Goal: Task Accomplishment & Management: Complete application form

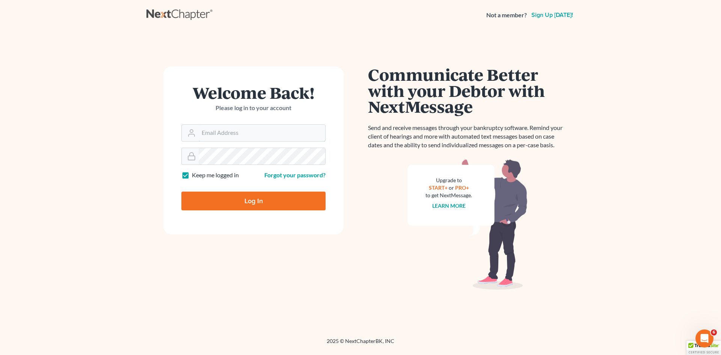
type input "Bankruptcy@sraclaw.com"
click at [245, 199] on input "Log In" at bounding box center [253, 201] width 144 height 19
type input "Thinking..."
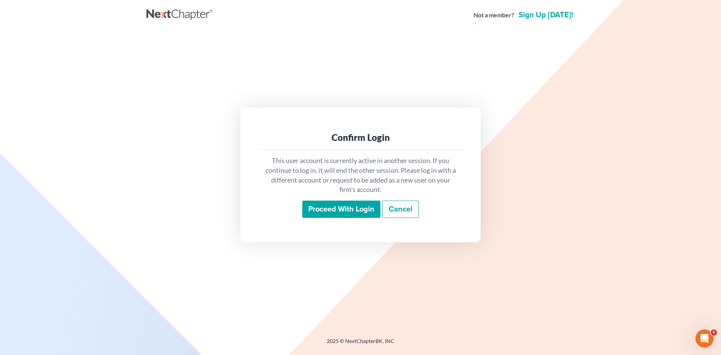
click at [326, 211] on input "Proceed with login" at bounding box center [341, 209] width 78 height 17
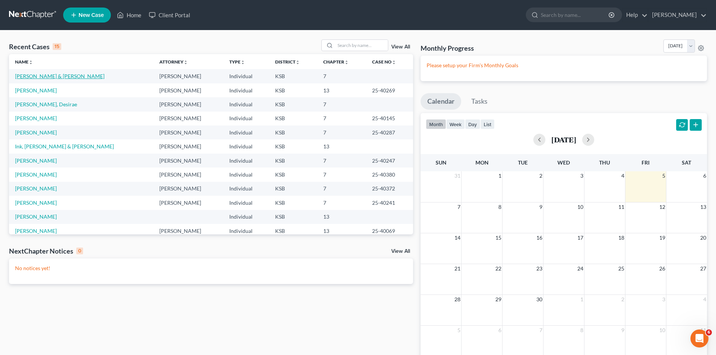
click at [59, 77] on link "[PERSON_NAME] & [PERSON_NAME]" at bounding box center [59, 76] width 89 height 6
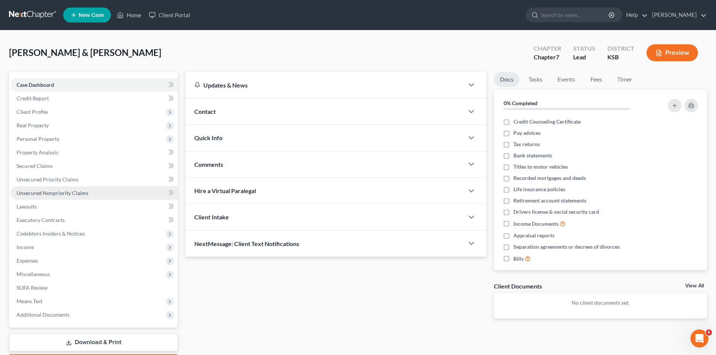
click at [63, 195] on span "Unsecured Nonpriority Claims" at bounding box center [53, 193] width 72 height 6
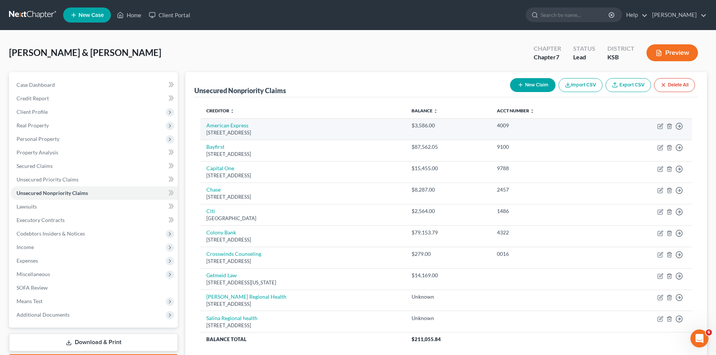
click at [660, 130] on td "Move to D Move to E Move to G Move to Notice Only" at bounding box center [646, 128] width 91 height 21
click at [661, 127] on icon "button" at bounding box center [660, 126] width 6 height 6
select select "14"
select select "2"
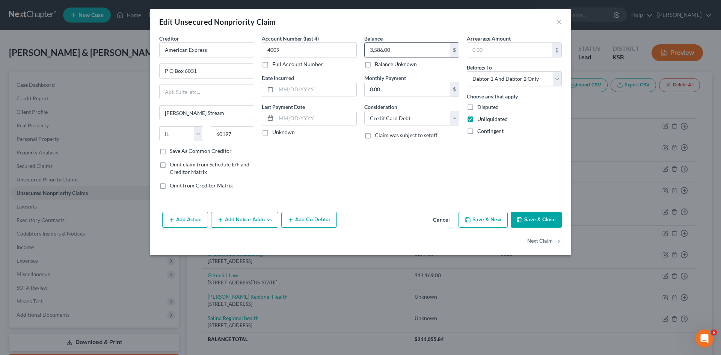
click at [383, 51] on input "3,586.00" at bounding box center [407, 50] width 85 height 14
click at [382, 50] on input "3,586.00" at bounding box center [407, 50] width 85 height 14
type input "35,860.00"
click at [528, 219] on button "Save & Close" at bounding box center [536, 220] width 51 height 16
type input "0"
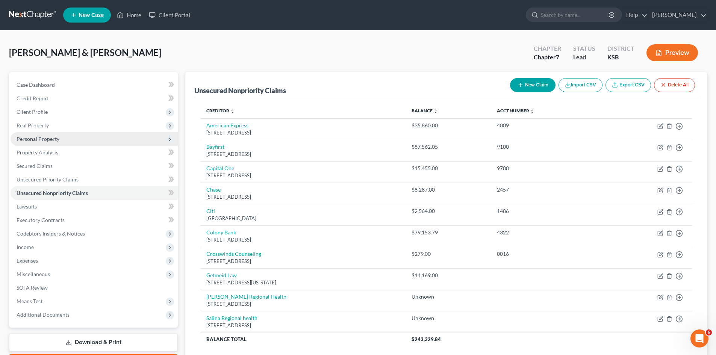
click at [35, 141] on span "Personal Property" at bounding box center [38, 139] width 43 height 6
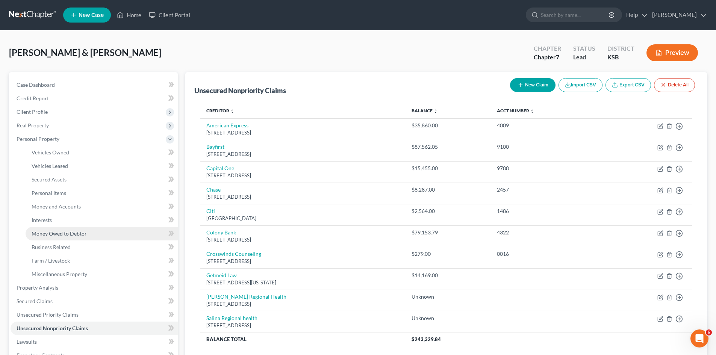
click at [41, 233] on span "Money Owed to Debtor" at bounding box center [59, 233] width 55 height 6
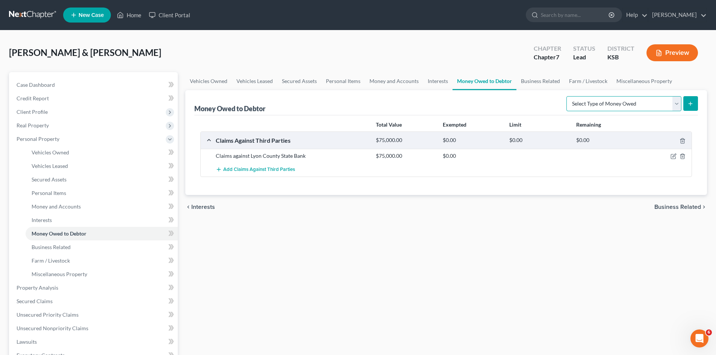
click at [674, 106] on select "Select Type of Money Owed Accounts Receivable Alimony Child Support Claims Agai…" at bounding box center [623, 103] width 115 height 15
select select "expected_tax_refund"
click at [567, 96] on select "Select Type of Money Owed Accounts Receivable Alimony Child Support Claims Agai…" at bounding box center [623, 103] width 115 height 15
click at [694, 103] on button "submit" at bounding box center [690, 103] width 15 height 15
select select "0"
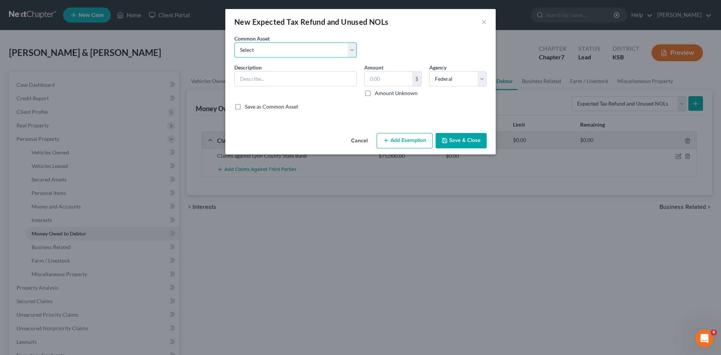
click at [354, 51] on select "Select Earned Income Credit" at bounding box center [295, 49] width 122 height 15
select select "0"
click at [234, 42] on select "Select Earned Income Credit" at bounding box center [295, 49] width 122 height 15
type input "Earned Income Credit"
type input "7,430.00"
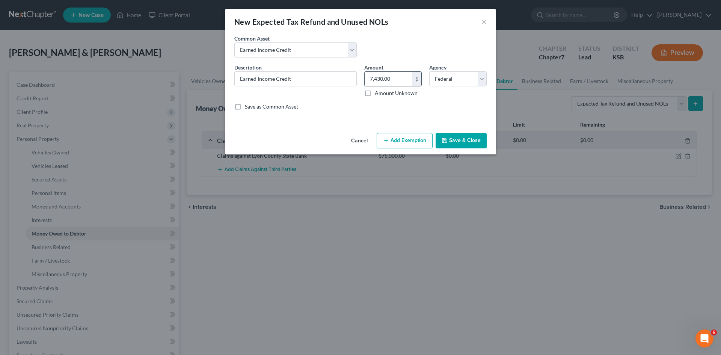
click at [403, 79] on input "7,430.00" at bounding box center [389, 79] width 48 height 14
type input "10,000"
click at [451, 141] on button "Save & Close" at bounding box center [461, 141] width 51 height 16
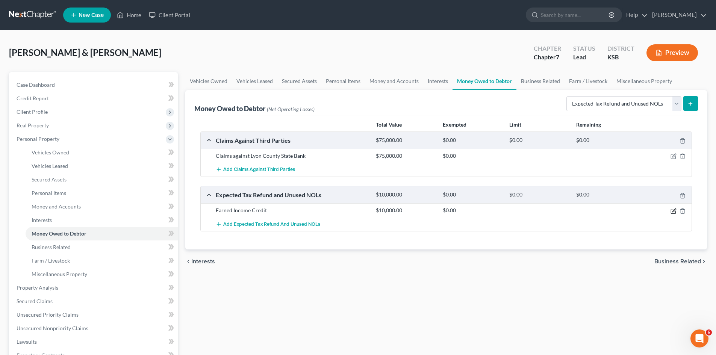
click at [673, 212] on icon "button" at bounding box center [673, 210] width 3 height 3
select select "0"
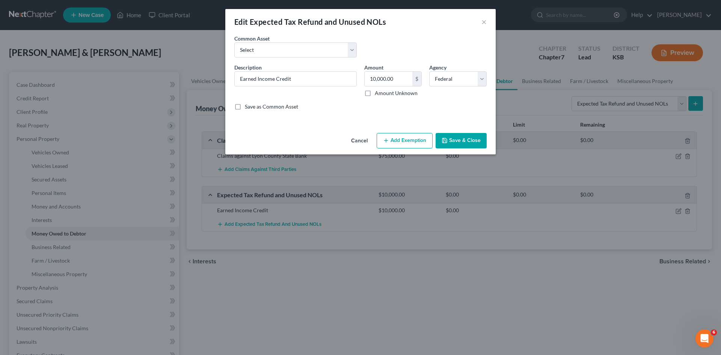
click at [409, 141] on button "Add Exemption" at bounding box center [405, 141] width 56 height 16
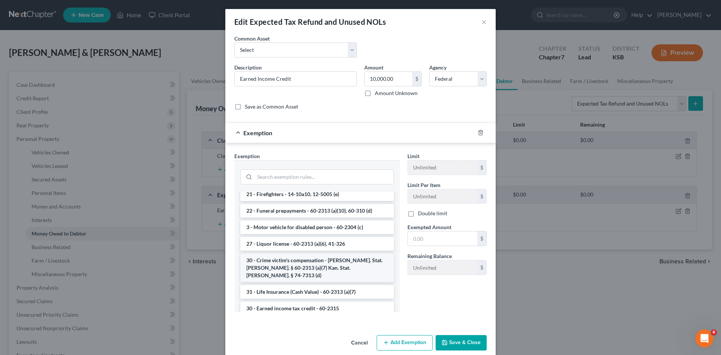
scroll to position [564, 0]
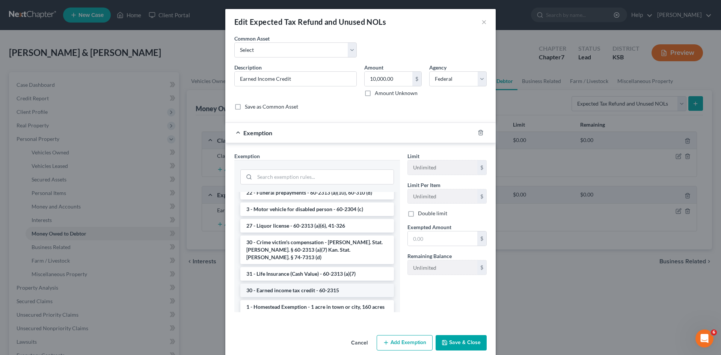
click at [270, 284] on li "30 - Earned income tax credit - 60-2315" at bounding box center [317, 291] width 154 height 14
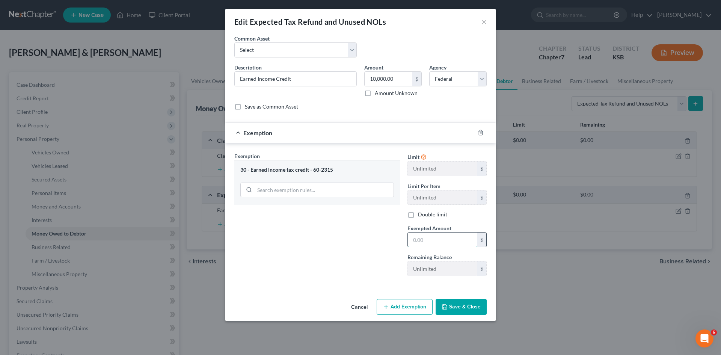
click at [433, 245] on input "text" at bounding box center [443, 240] width 70 height 14
type input "10,000"
click at [444, 304] on icon "button" at bounding box center [445, 307] width 6 height 6
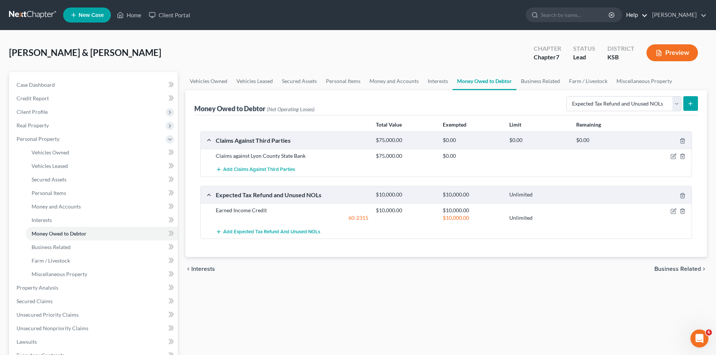
click at [645, 15] on link "Help" at bounding box center [634, 15] width 25 height 14
click at [627, 75] on link "What's new" at bounding box center [618, 75] width 60 height 13
click at [91, 152] on link "Vehicles Owned" at bounding box center [102, 153] width 152 height 14
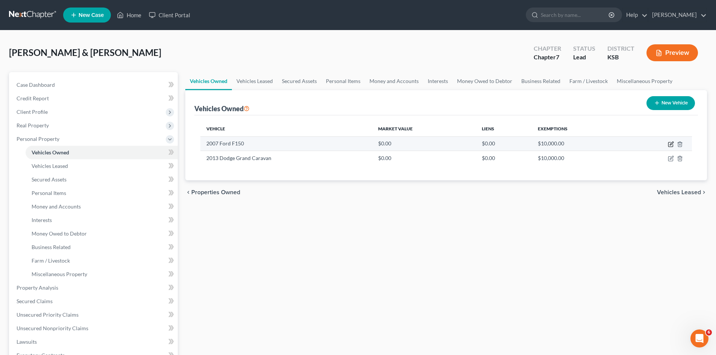
drag, startPoint x: 672, startPoint y: 143, endPoint x: 670, endPoint y: 140, distance: 3.9
click at [672, 142] on icon "button" at bounding box center [670, 143] width 3 height 3
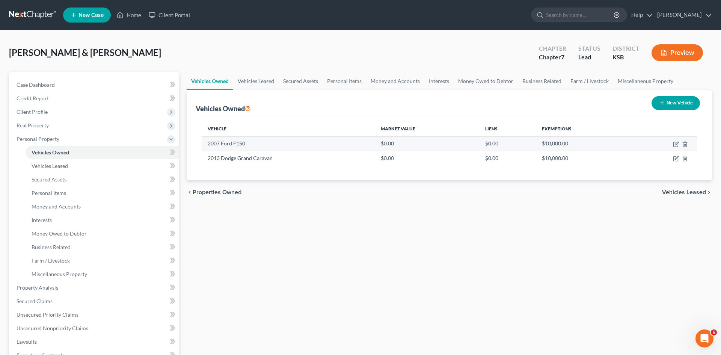
select select "0"
select select "19"
select select "3"
select select "2"
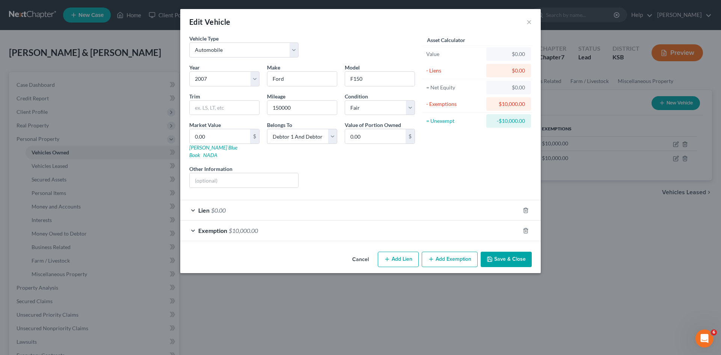
click at [407, 253] on button "Add Lien" at bounding box center [398, 260] width 41 height 16
select select "2"
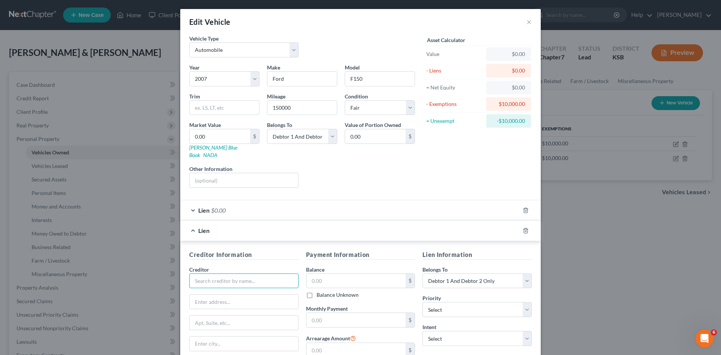
click at [258, 276] on input "text" at bounding box center [243, 280] width 109 height 15
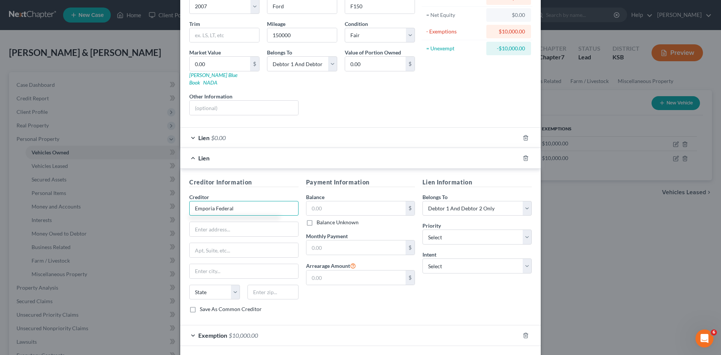
scroll to position [75, 0]
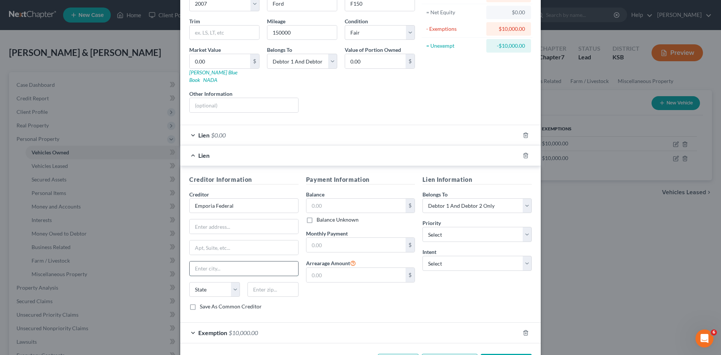
click at [233, 261] on input "text" at bounding box center [244, 268] width 109 height 14
type input "Emporia Federal"
type input "Emporia"
click at [236, 283] on select "State AL AK AR AZ CA CO CT DE DC FL GA GU HI ID IL IN IA KS KY LA ME MD MA MI M…" at bounding box center [214, 289] width 51 height 15
select select "17"
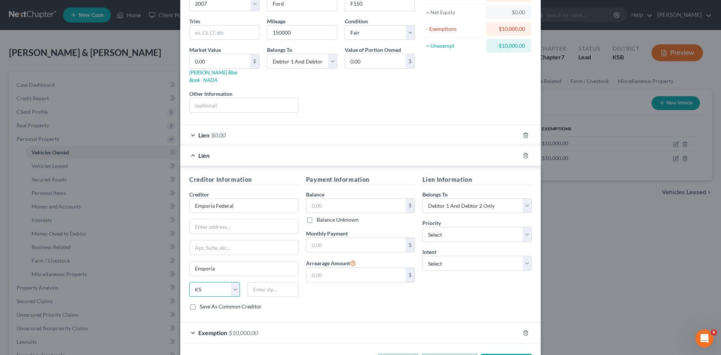
click at [189, 282] on select "State AL AK AR AZ CA CO CT DE DC FL GA GU HI ID IL IN IA KS KY LA ME MD MA MI M…" at bounding box center [214, 289] width 51 height 15
click at [256, 283] on input "text" at bounding box center [273, 289] width 51 height 15
type input "66801"
click at [200, 219] on input "text" at bounding box center [244, 226] width 109 height 14
type input "310 W 12th Avumue"
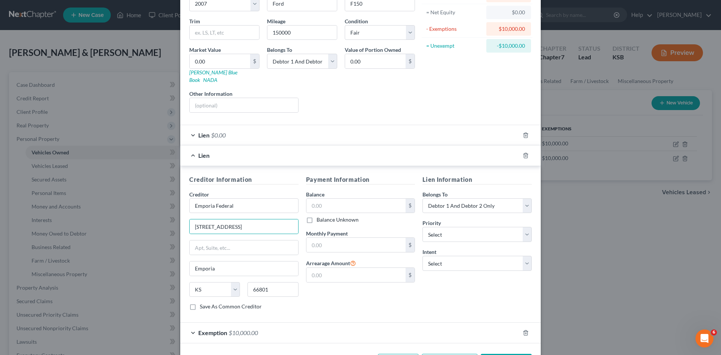
click at [317, 216] on label "Balance Unknown" at bounding box center [338, 220] width 42 height 8
click at [320, 216] on input "Balance Unknown" at bounding box center [322, 218] width 5 height 5
checkbox input "true"
type input "0.00"
click at [526, 230] on select "Select 1st 2nd 3rd 4th 5th 6th 7th 8th 9th 10th 11th 12th 13th 14th 15th 16th 1…" at bounding box center [477, 234] width 109 height 15
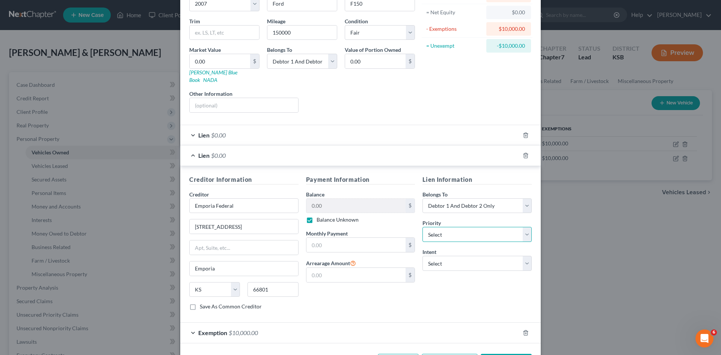
select select "0"
click at [423, 227] on select "Select 1st 2nd 3rd 4th 5th 6th 7th 8th 9th 10th 11th 12th 13th 14th 15th 16th 1…" at bounding box center [477, 234] width 109 height 15
click at [522, 257] on select "Select Surrender Redeem Reaffirm Avoid Other" at bounding box center [477, 263] width 109 height 15
select select "2"
click at [423, 256] on select "Select Surrender Redeem Reaffirm Avoid Other" at bounding box center [477, 263] width 109 height 15
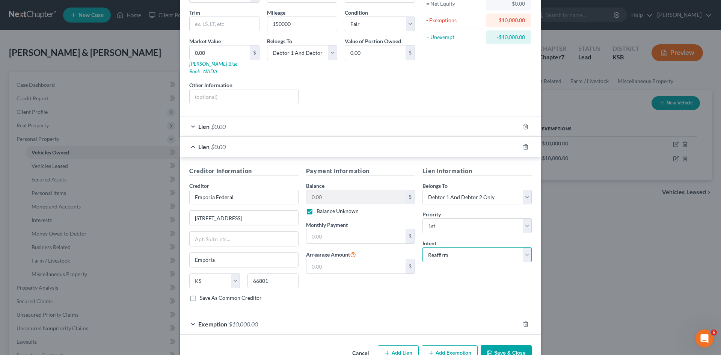
scroll to position [97, 0]
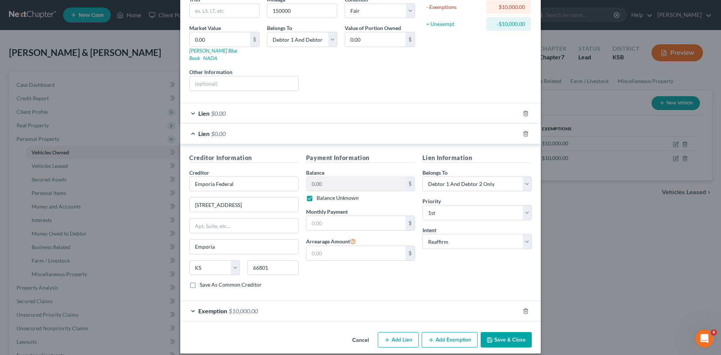
click at [493, 332] on button "Save & Close" at bounding box center [506, 340] width 51 height 16
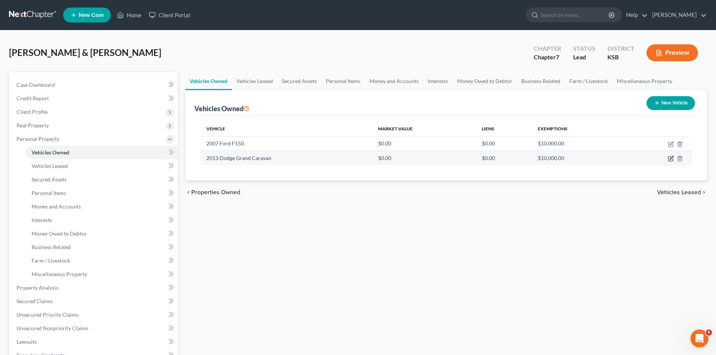
click at [669, 161] on icon "button" at bounding box center [671, 159] width 6 height 6
select select "0"
select select "13"
select select "3"
select select "2"
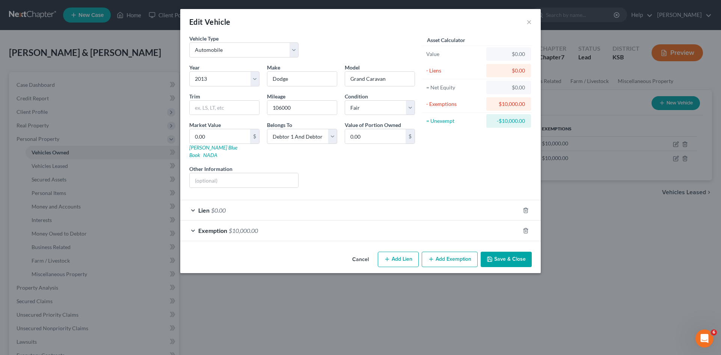
drag, startPoint x: 398, startPoint y: 251, endPoint x: 391, endPoint y: 244, distance: 9.0
click at [398, 252] on button "Add Lien" at bounding box center [398, 260] width 41 height 16
select select "2"
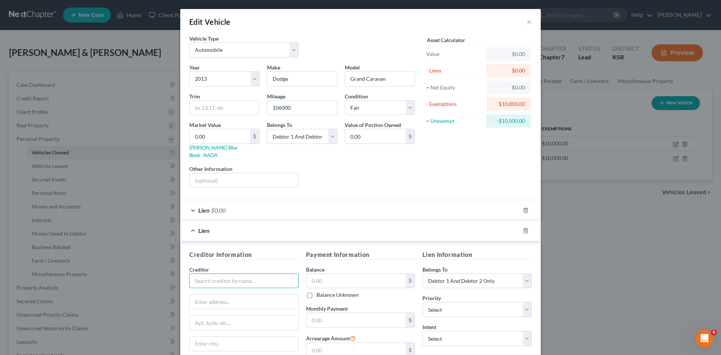
click at [216, 275] on input "text" at bounding box center [243, 280] width 109 height 15
type input "Lyon County State Bank"
drag, startPoint x: 216, startPoint y: 298, endPoint x: 213, endPoint y: 295, distance: 4.3
click at [216, 298] on input "text" at bounding box center [244, 302] width 109 height 14
type input "902 Merchant Street"
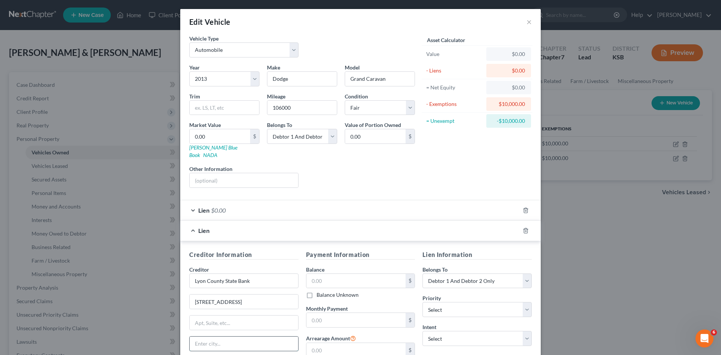
click at [238, 337] on input "text" at bounding box center [244, 344] width 109 height 14
type input "Emporia"
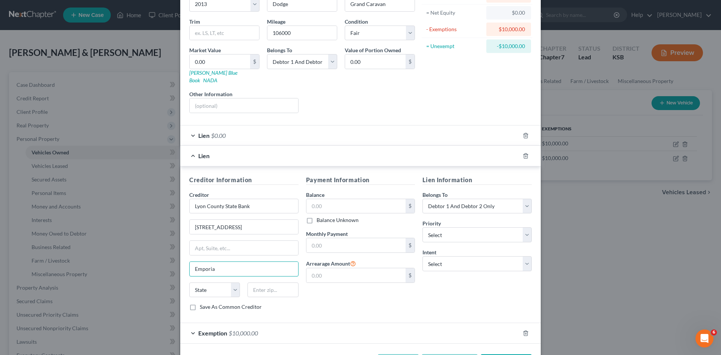
scroll to position [75, 0]
click at [234, 284] on select "State AL AK AR AZ CA CO CT DE DC FL GA GU HI ID IL IN IA KS KY LA ME MD MA MI M…" at bounding box center [214, 289] width 51 height 15
select select "17"
click at [189, 282] on select "State AL AK AR AZ CA CO CT DE DC FL GA GU HI ID IL IN IA KS KY LA ME MD MA MI M…" at bounding box center [214, 289] width 51 height 15
click at [251, 283] on input "text" at bounding box center [273, 289] width 51 height 15
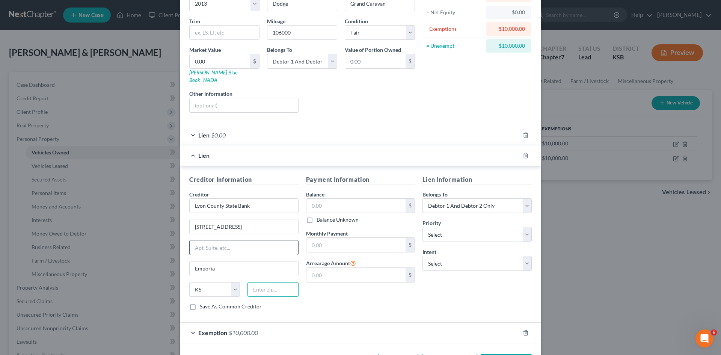
type input "66801"
click at [522, 258] on select "Select Surrender Redeem Reaffirm Avoid Other" at bounding box center [477, 263] width 109 height 15
select select "2"
click at [423, 256] on select "Select Surrender Redeem Reaffirm Avoid Other" at bounding box center [477, 263] width 109 height 15
click at [525, 229] on select "Select 1st 2nd 3rd 4th 5th 6th 7th 8th 9th 10th 11th 12th 13th 14th 15th 16th 1…" at bounding box center [477, 234] width 109 height 15
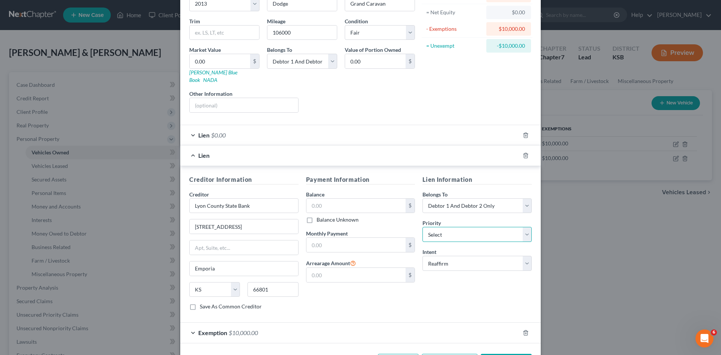
select select "0"
click at [423, 227] on select "Select 1st 2nd 3rd 4th 5th 6th 7th 8th 9th 10th 11th 12th 13th 14th 15th 16th 1…" at bounding box center [477, 234] width 109 height 15
click at [317, 216] on label "Balance Unknown" at bounding box center [338, 220] width 42 height 8
click at [320, 216] on input "Balance Unknown" at bounding box center [322, 218] width 5 height 5
checkbox input "true"
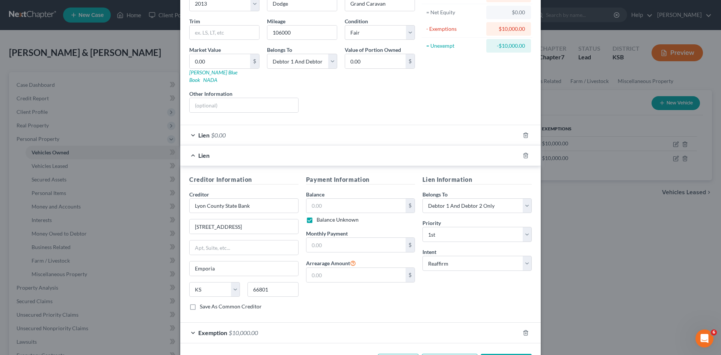
type input "0.00"
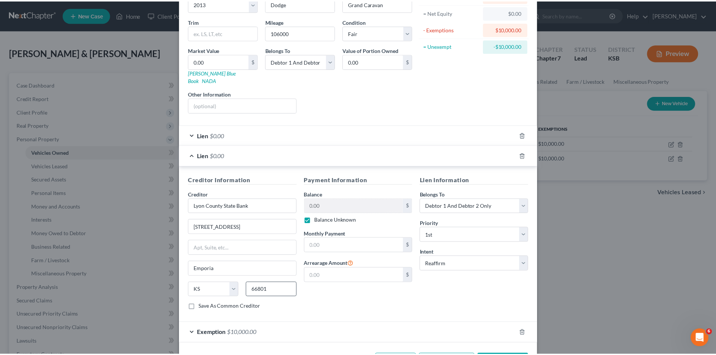
scroll to position [97, 0]
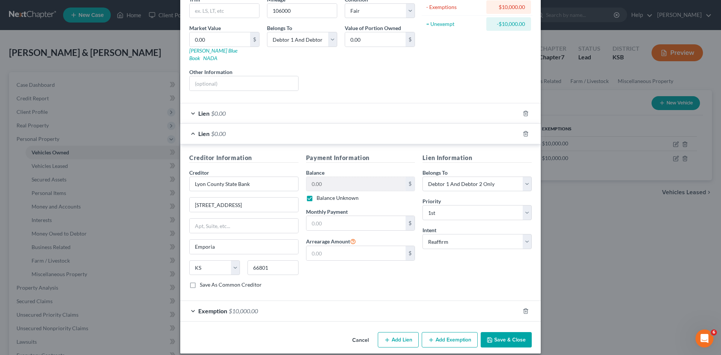
click at [516, 332] on button "Save & Close" at bounding box center [506, 340] width 51 height 16
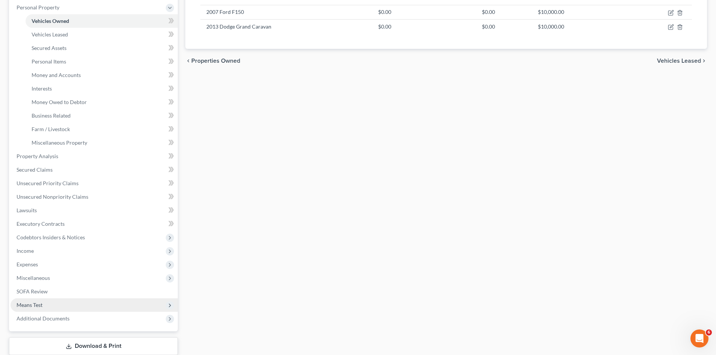
scroll to position [150, 0]
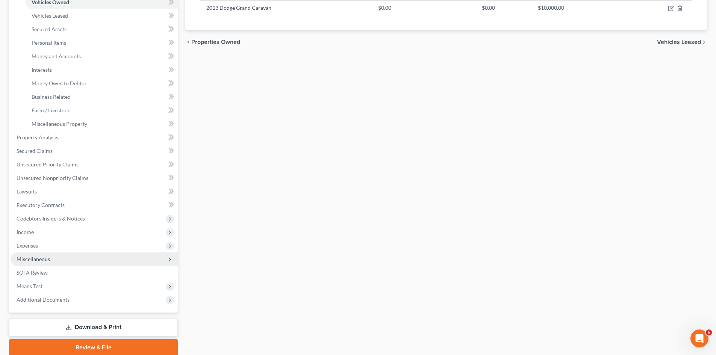
click at [30, 260] on span "Miscellaneous" at bounding box center [33, 259] width 33 height 6
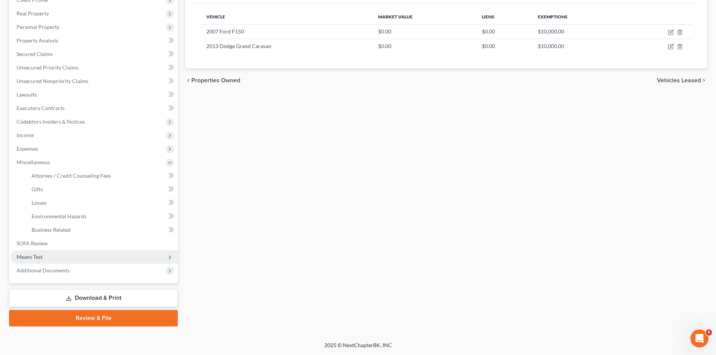
scroll to position [112, 0]
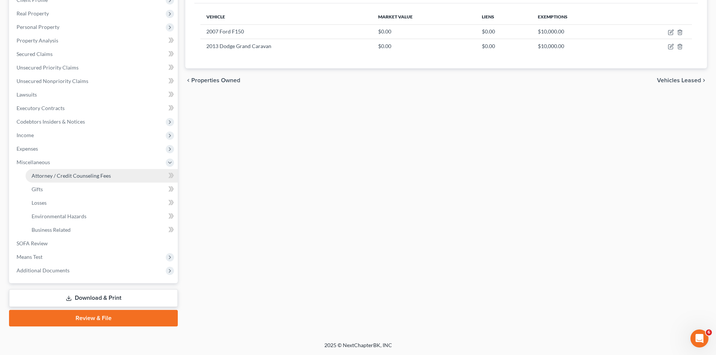
click at [51, 177] on span "Attorney / Credit Counseling Fees" at bounding box center [71, 175] width 79 height 6
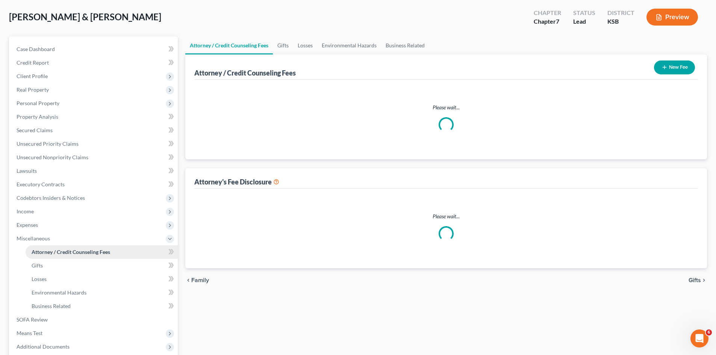
scroll to position [2, 0]
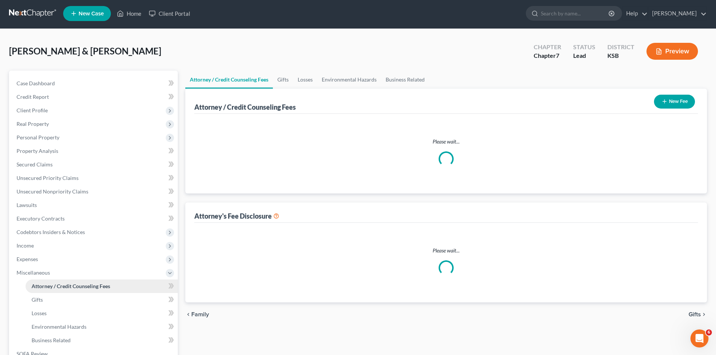
select select "0"
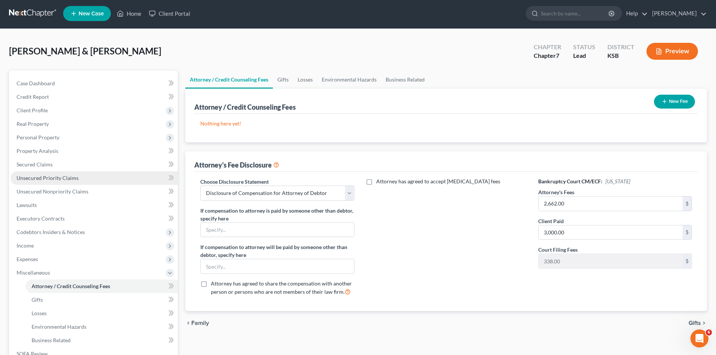
scroll to position [0, 0]
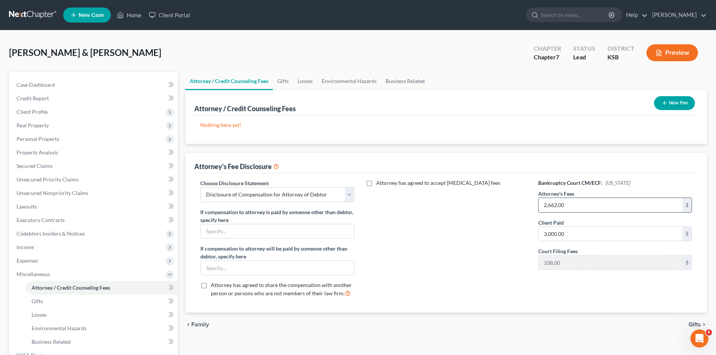
click at [572, 207] on input "2,662.00" at bounding box center [610, 205] width 144 height 14
click at [592, 234] on input "3,000.00" at bounding box center [610, 234] width 144 height 14
type input "2,500"
click at [564, 205] on input "text" at bounding box center [610, 205] width 144 height 14
type input "2,162.00"
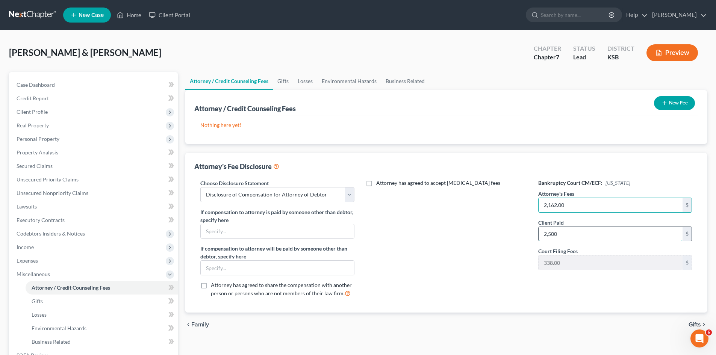
drag, startPoint x: 583, startPoint y: 240, endPoint x: 577, endPoint y: 247, distance: 9.0
click at [583, 241] on input "2,500" at bounding box center [610, 234] width 144 height 14
click at [661, 101] on icon "button" at bounding box center [664, 103] width 6 height 6
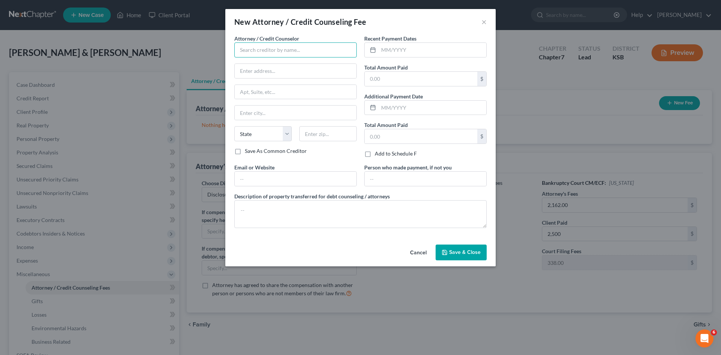
click at [301, 56] on input "text" at bounding box center [295, 49] width 122 height 15
type input "[PERSON_NAME]"
drag, startPoint x: 277, startPoint y: 85, endPoint x: 280, endPoint y: 90, distance: 5.5
click at [280, 90] on div "Attorney / Credit Counselor * Stanley Ausemus State AL AK AR AZ CA CO CT DE DC …" at bounding box center [295, 91] width 122 height 113
type input "413 Commercial St"
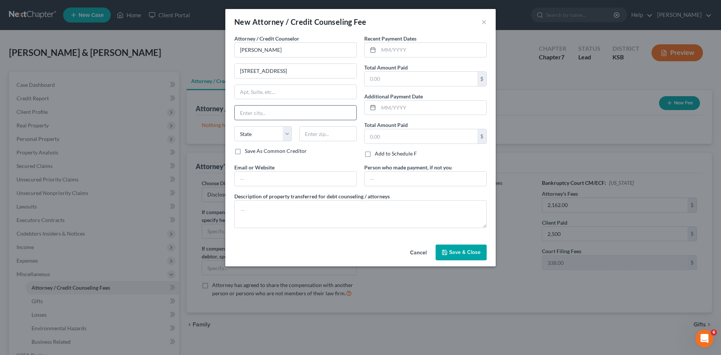
click at [279, 116] on input "text" at bounding box center [296, 113] width 122 height 14
type input "Emporia"
click at [291, 136] on select "State AL AK AR AZ CA CO CT DE DC FL GA GU HI ID IL IN IA KS KY LA ME MD MA MI M…" at bounding box center [262, 133] width 57 height 15
select select "17"
click at [234, 126] on select "State AL AK AR AZ CA CO CT DE DC FL GA GU HI ID IL IN IA KS KY LA ME MD MA MI M…" at bounding box center [262, 133] width 57 height 15
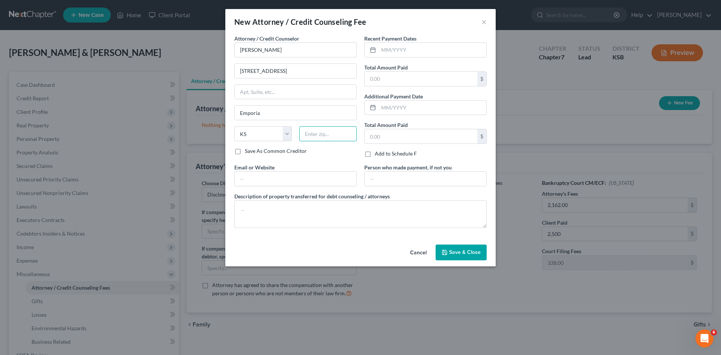
click at [318, 137] on input "text" at bounding box center [327, 133] width 57 height 15
type input "66801"
click at [383, 136] on input "text" at bounding box center [421, 136] width 113 height 14
type input "2,500"
click at [379, 82] on input "text" at bounding box center [421, 79] width 113 height 14
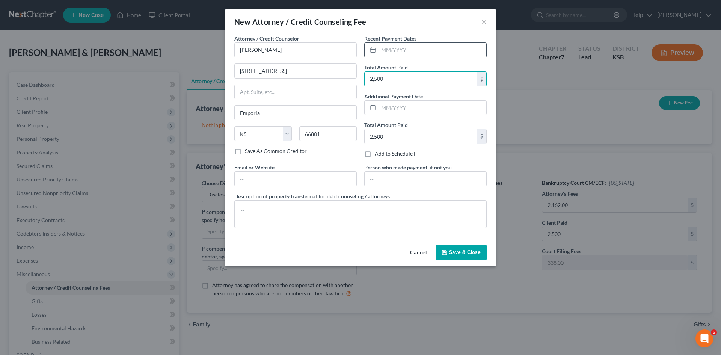
type input "2,500"
click at [387, 53] on input "text" at bounding box center [433, 50] width 108 height 14
type input "04/24/2025"
click at [462, 252] on span "Save & Close" at bounding box center [465, 252] width 32 height 6
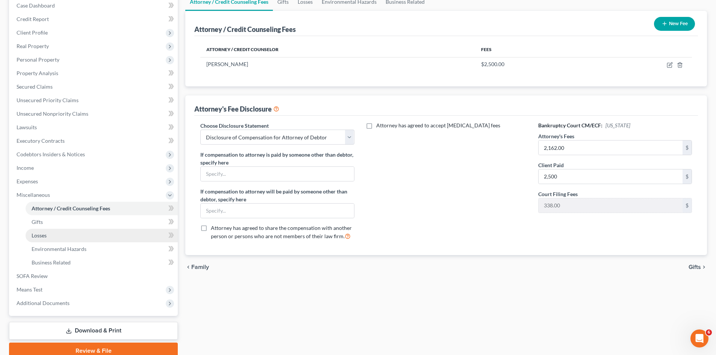
scroll to position [112, 0]
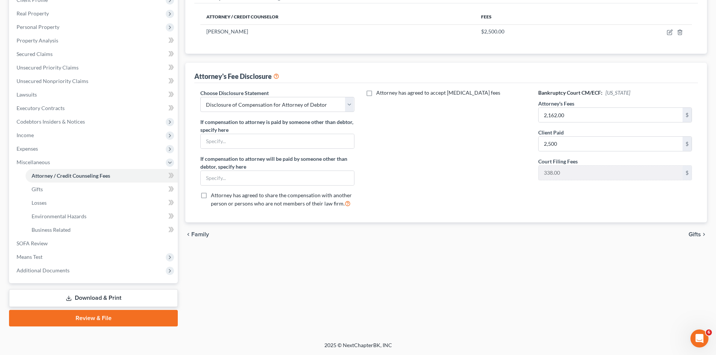
click at [88, 318] on link "Review & File" at bounding box center [93, 318] width 169 height 17
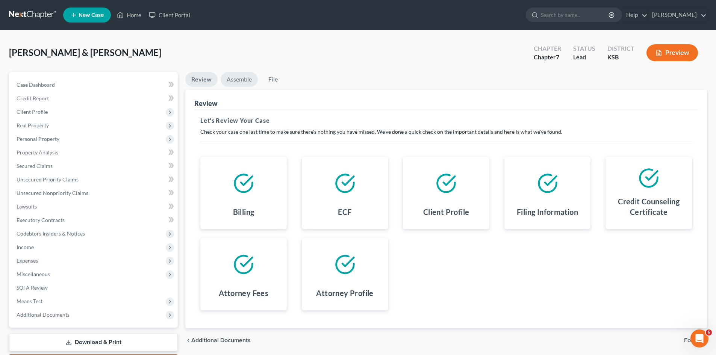
click at [248, 80] on link "Assemble" at bounding box center [239, 79] width 37 height 15
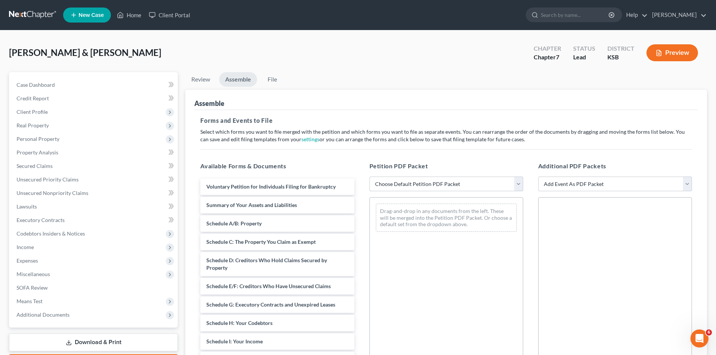
click at [520, 189] on select "Choose Default Petition PDF Packet Complete Bankruptcy Petition (all forms and …" at bounding box center [446, 184] width 154 height 15
select select "0"
click at [369, 177] on select "Choose Default Petition PDF Packet Complete Bankruptcy Petition (all forms and …" at bounding box center [446, 184] width 154 height 15
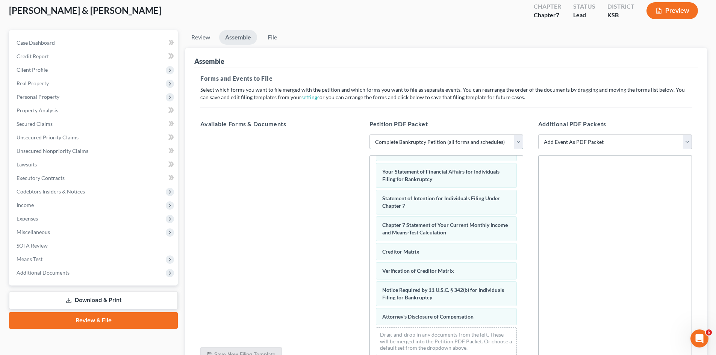
scroll to position [38, 0]
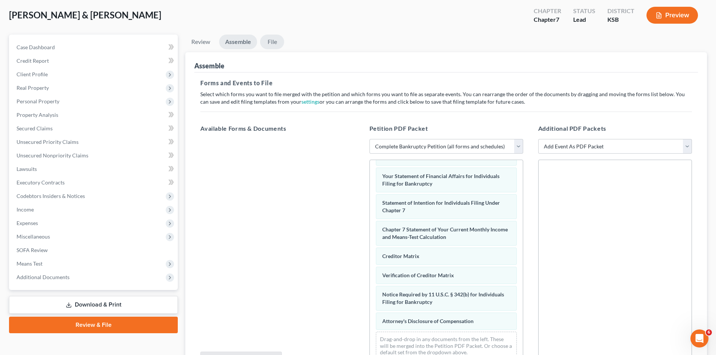
click at [270, 43] on link "File" at bounding box center [272, 42] width 24 height 15
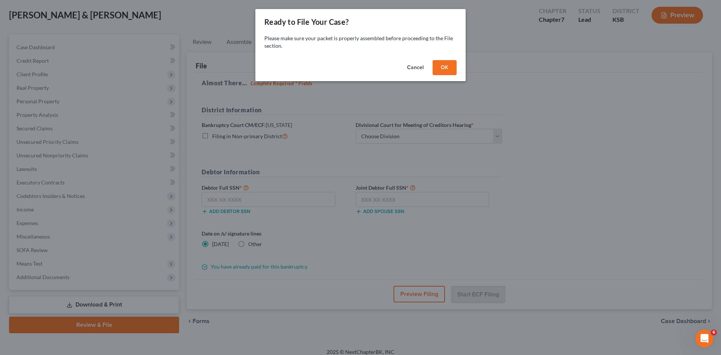
click at [443, 66] on button "OK" at bounding box center [445, 67] width 24 height 15
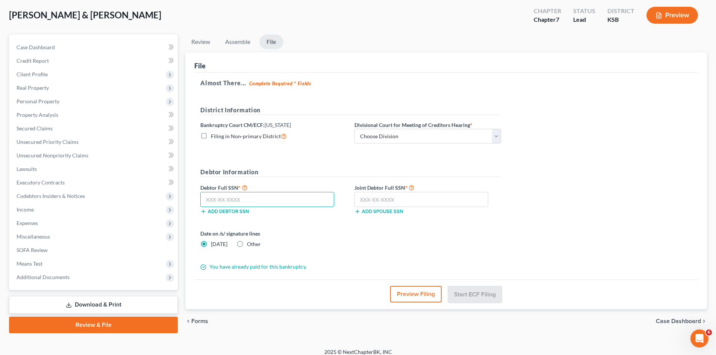
click at [242, 202] on input "text" at bounding box center [267, 199] width 134 height 15
type input "515-96-5942"
click at [363, 201] on input "text" at bounding box center [421, 199] width 134 height 15
click at [496, 135] on select "Choose Division [US_STATE][GEOGRAPHIC_DATA] [GEOGRAPHIC_DATA] [GEOGRAPHIC_DATA]" at bounding box center [427, 136] width 147 height 15
select select "1"
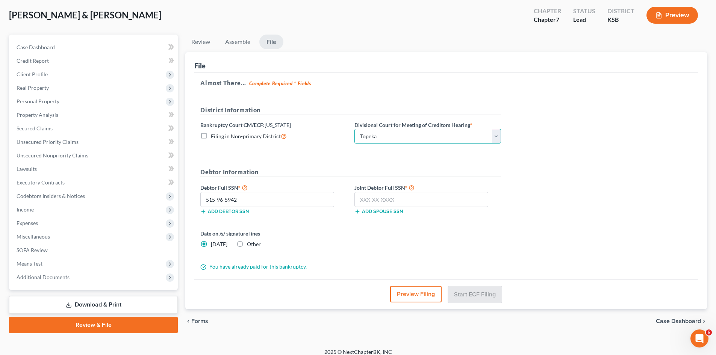
click at [354, 129] on select "Choose Division [US_STATE][GEOGRAPHIC_DATA] [GEOGRAPHIC_DATA] [GEOGRAPHIC_DATA]" at bounding box center [427, 136] width 147 height 15
click at [361, 199] on input "text" at bounding box center [421, 199] width 134 height 15
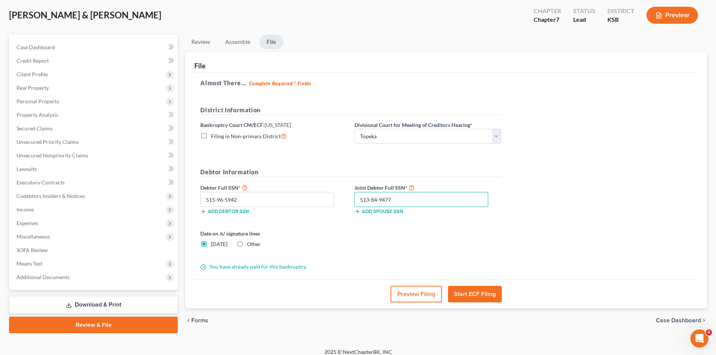
type input "513-84-9477"
click at [473, 296] on button "Start ECF Filing" at bounding box center [475, 294] width 54 height 17
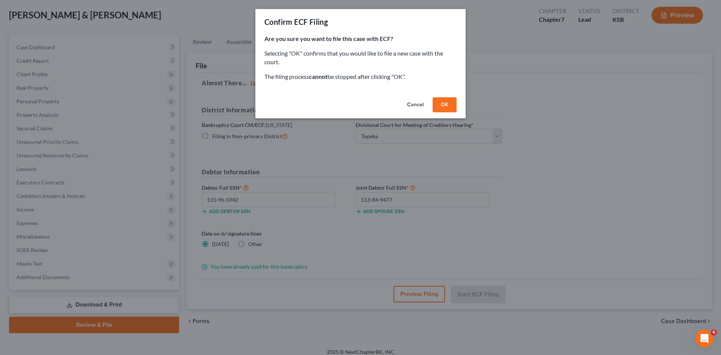
click at [439, 103] on button "OK" at bounding box center [445, 104] width 24 height 15
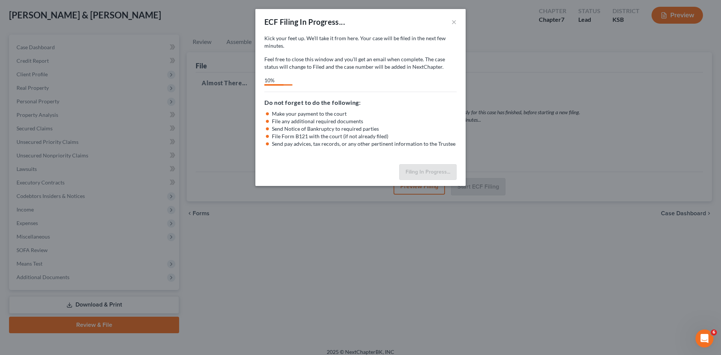
select select "1"
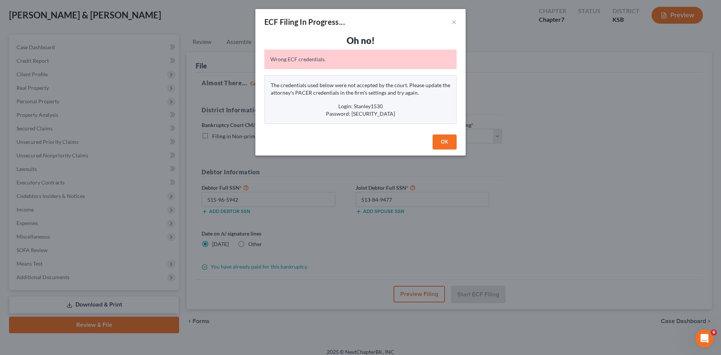
click at [450, 140] on button "OK" at bounding box center [445, 141] width 24 height 15
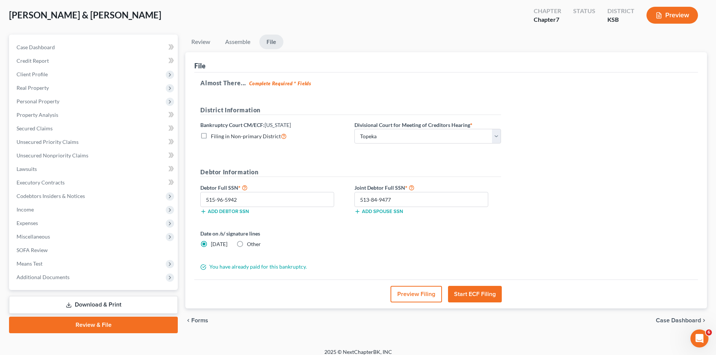
click at [474, 293] on button "Start ECF Filing" at bounding box center [475, 294] width 54 height 17
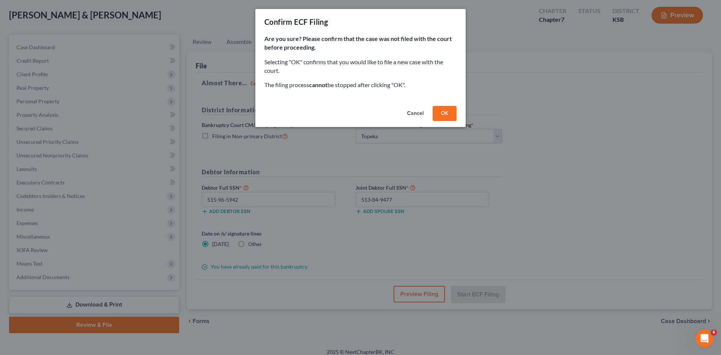
click at [441, 113] on button "OK" at bounding box center [445, 113] width 24 height 15
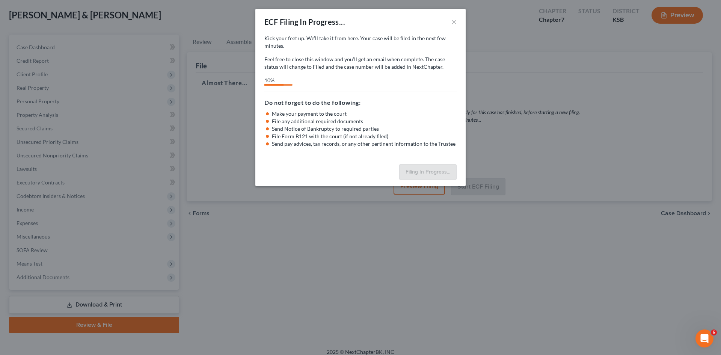
select select "1"
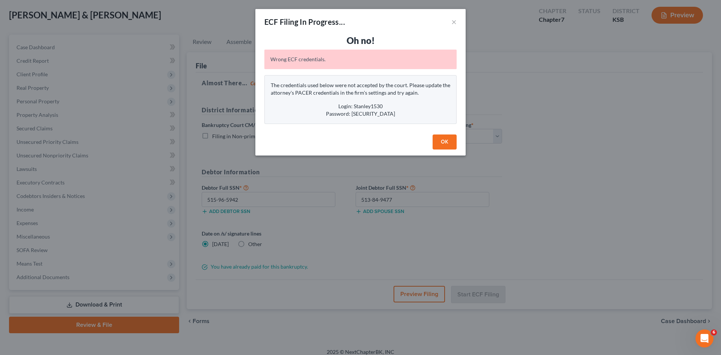
click at [449, 144] on button "OK" at bounding box center [445, 141] width 24 height 15
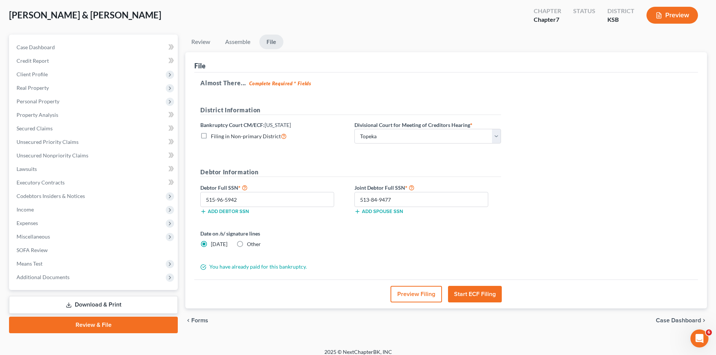
click at [275, 43] on link "File" at bounding box center [271, 42] width 24 height 15
click at [465, 296] on button "Start ECF Filing" at bounding box center [475, 294] width 54 height 17
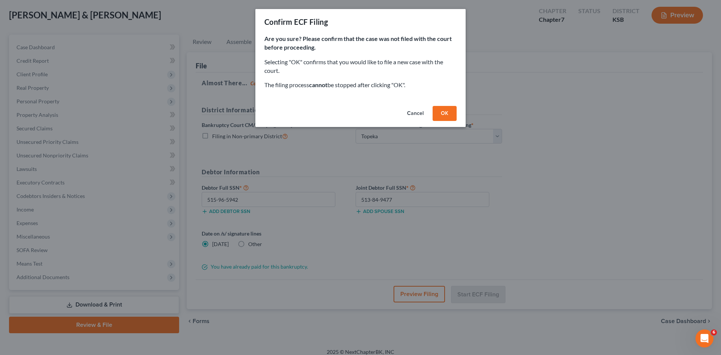
click at [447, 116] on button "OK" at bounding box center [445, 113] width 24 height 15
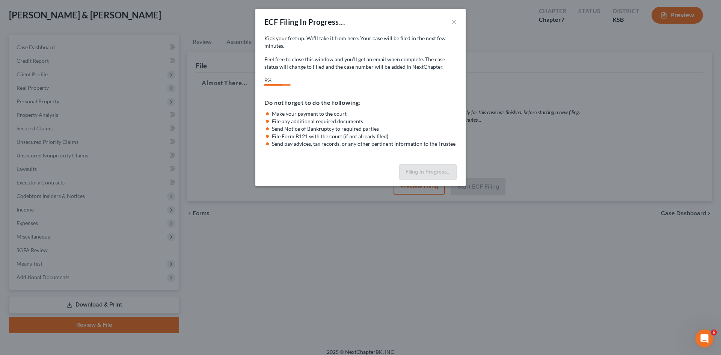
click at [357, 166] on div "Filing In Progress..." at bounding box center [360, 173] width 210 height 25
select select "1"
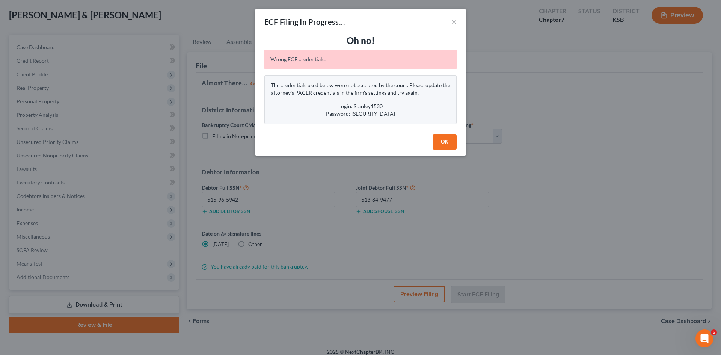
click at [450, 144] on button "OK" at bounding box center [445, 141] width 24 height 15
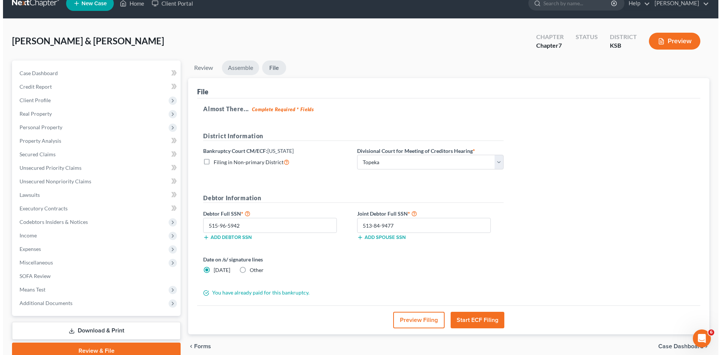
scroll to position [0, 0]
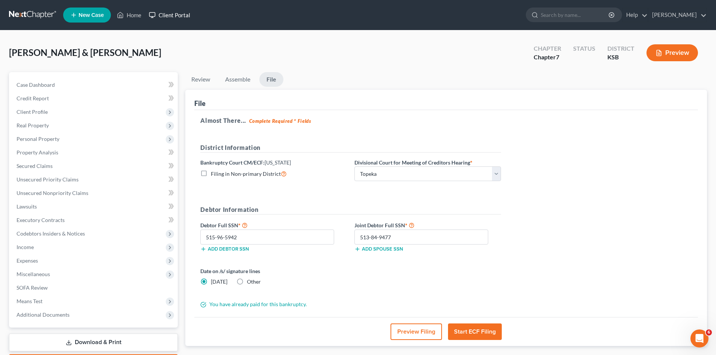
click at [173, 16] on link "Client Portal" at bounding box center [169, 15] width 49 height 14
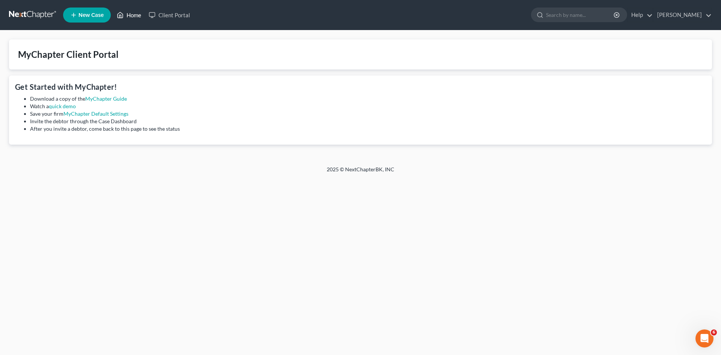
click at [135, 16] on link "Home" at bounding box center [129, 15] width 32 height 14
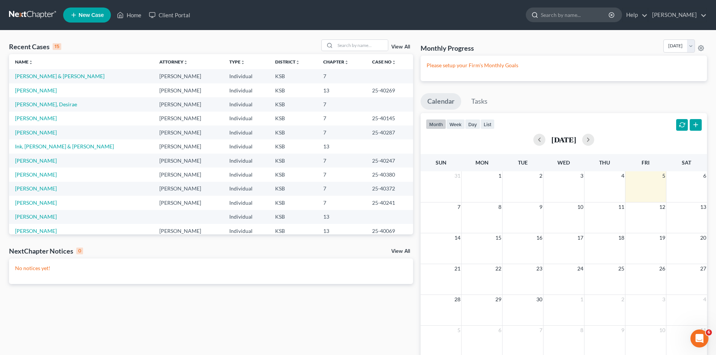
click at [554, 16] on input "search" at bounding box center [575, 15] width 69 height 14
type input "firm settings"
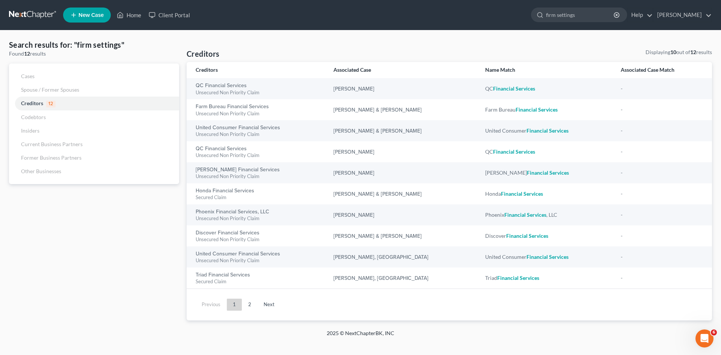
click at [50, 15] on link at bounding box center [33, 15] width 48 height 14
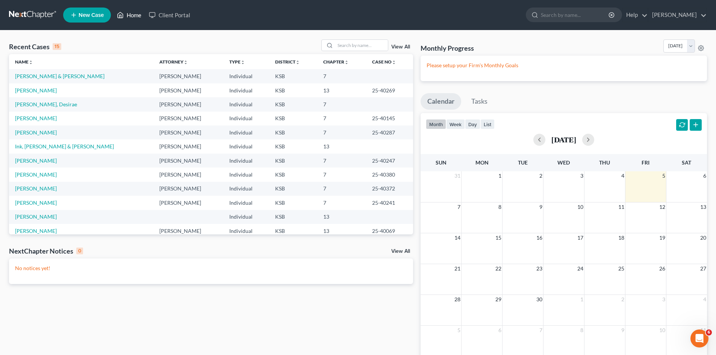
click at [134, 16] on link "Home" at bounding box center [129, 15] width 32 height 14
click at [159, 61] on link "Attorney unfold_more expand_more expand_less" at bounding box center [173, 62] width 29 height 6
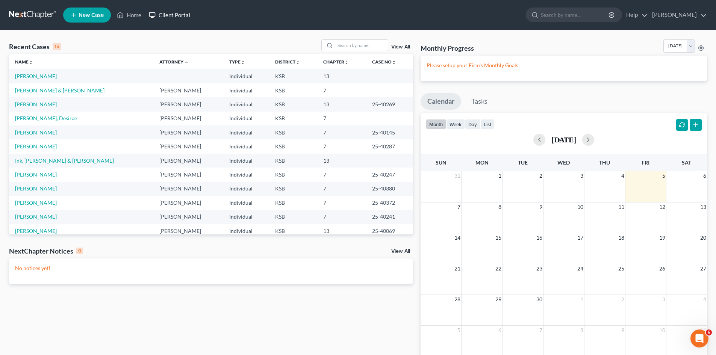
click at [167, 16] on link "Client Portal" at bounding box center [169, 15] width 49 height 14
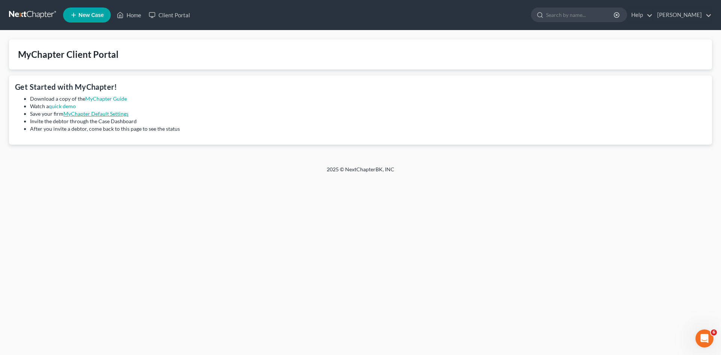
click at [98, 114] on link "MyChapter Default Settings" at bounding box center [95, 113] width 65 height 6
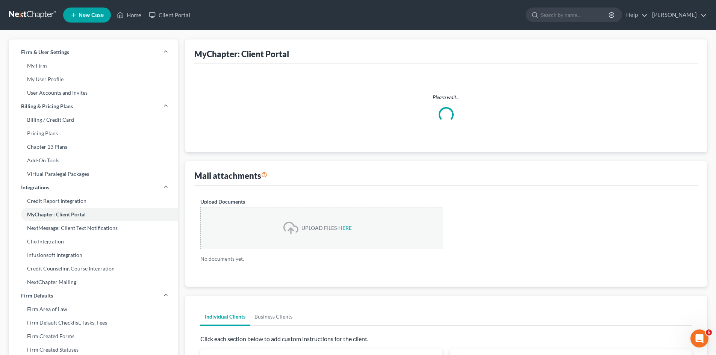
select select
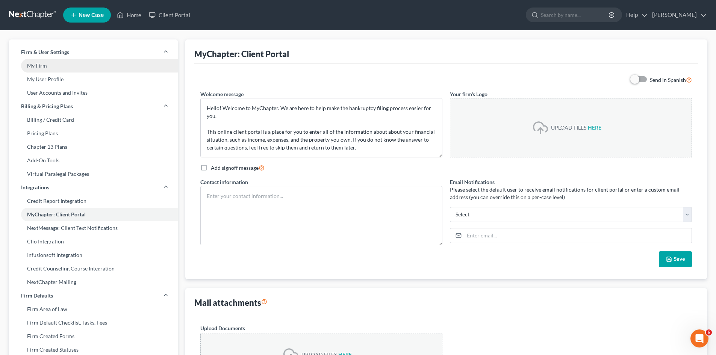
click at [47, 63] on link "My Firm" at bounding box center [93, 66] width 169 height 14
select select "24"
select select "17"
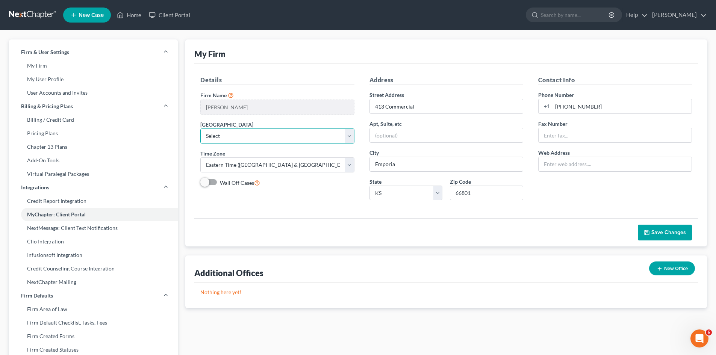
click at [349, 138] on select "Select Alabama - Middle Alabama - Northern Alabama - Southern Alaska Arizona Ar…" at bounding box center [277, 135] width 154 height 15
select select "31"
click at [200, 128] on select "Select Alabama - Middle Alabama - Northern Alabama - Southern Alaska Arizona Ar…" at bounding box center [277, 135] width 154 height 15
click at [349, 166] on select "Select Alaska America/ Adak America/ Anchorage America/ Boise America/ Detroit …" at bounding box center [277, 164] width 154 height 15
select select "23"
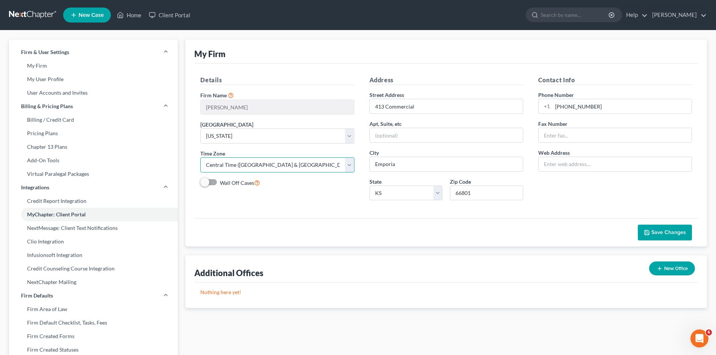
click at [200, 157] on select "Select Alaska America/ Adak America/ Anchorage America/ Boise America/ Detroit …" at bounding box center [277, 164] width 154 height 15
click at [52, 82] on link "My User Profile" at bounding box center [93, 80] width 169 height 14
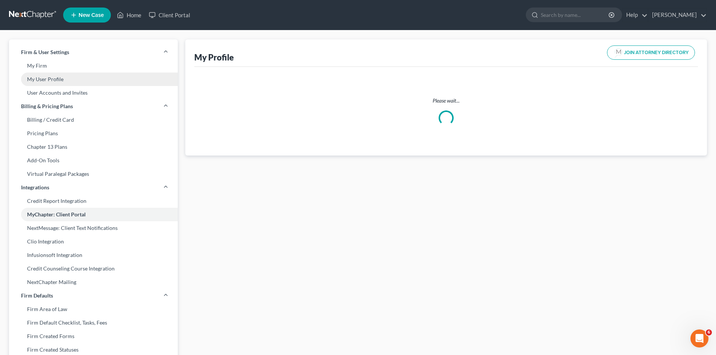
select select "17"
select select "31"
select select "attorney"
select select "0"
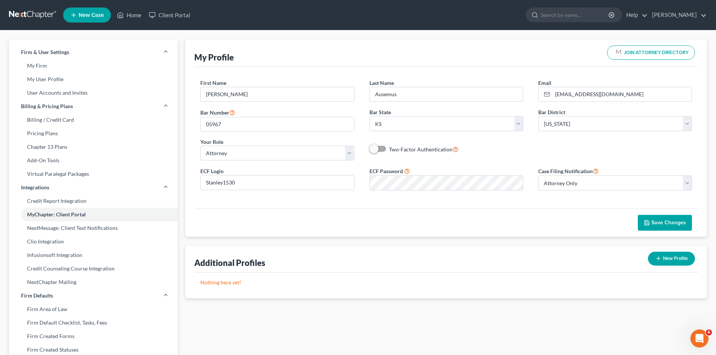
drag, startPoint x: 372, startPoint y: 151, endPoint x: 387, endPoint y: 150, distance: 14.7
click at [387, 150] on div "Two-Factor Authentication" at bounding box center [446, 149] width 154 height 9
click at [384, 148] on span at bounding box center [378, 148] width 18 height 9
drag, startPoint x: 382, startPoint y: 149, endPoint x: 363, endPoint y: 146, distance: 19.1
click at [380, 148] on span at bounding box center [378, 148] width 18 height 9
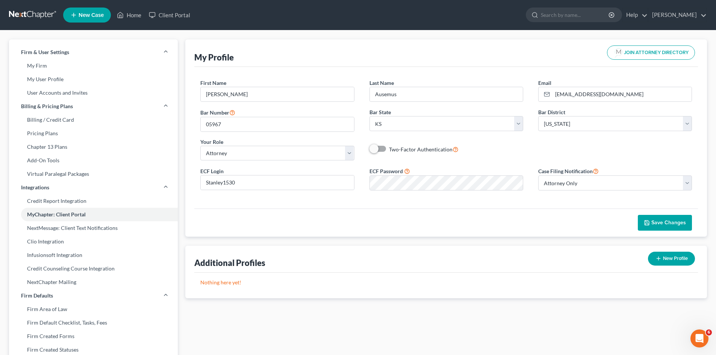
drag, startPoint x: 374, startPoint y: 148, endPoint x: 387, endPoint y: 149, distance: 13.5
click at [387, 149] on div "Two-Factor Authentication" at bounding box center [446, 149] width 154 height 9
click at [393, 150] on span "Two-Factor Authentication" at bounding box center [420, 149] width 63 height 6
click at [393, 150] on input "Two-Factor Authentication" at bounding box center [394, 147] width 5 height 5
click at [373, 148] on span at bounding box center [378, 148] width 18 height 9
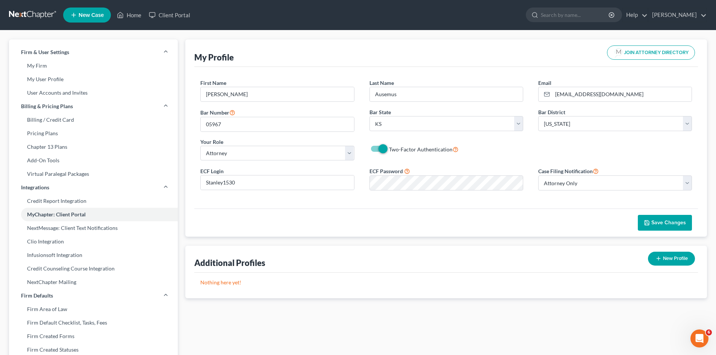
drag, startPoint x: 380, startPoint y: 148, endPoint x: 375, endPoint y: 149, distance: 5.5
click at [375, 149] on div "Two-Factor Authentication" at bounding box center [446, 149] width 154 height 9
drag, startPoint x: 380, startPoint y: 147, endPoint x: 377, endPoint y: 149, distance: 3.9
click at [389, 148] on label "Two-Factor Authentication" at bounding box center [424, 149] width 70 height 9
click at [392, 148] on input "Two-Factor Authentication" at bounding box center [394, 147] width 5 height 5
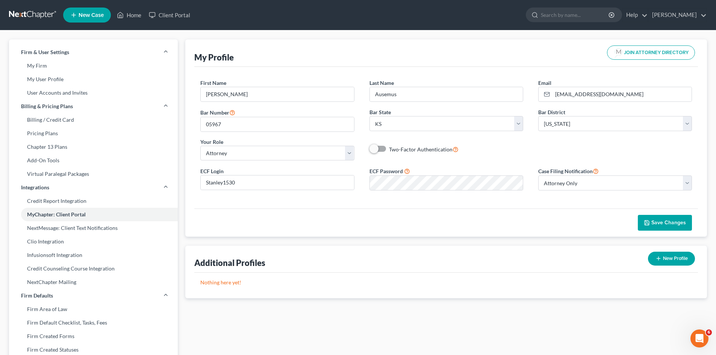
checkbox input "false"
click at [655, 223] on span "Save Changes" at bounding box center [668, 222] width 35 height 6
click at [649, 222] on icon "button" at bounding box center [647, 223] width 6 height 6
click at [665, 223] on span "Save Changes" at bounding box center [668, 222] width 35 height 6
click at [128, 15] on link "Home" at bounding box center [129, 15] width 32 height 14
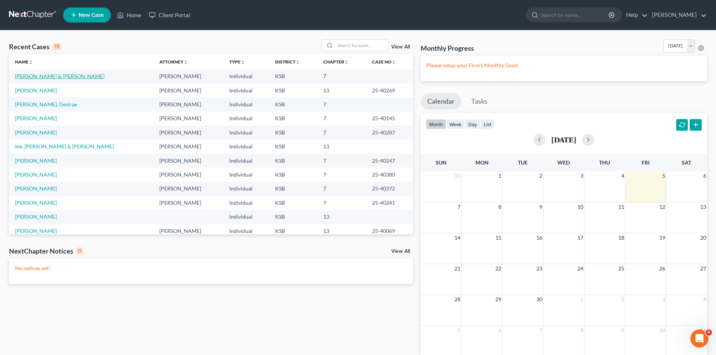
click at [53, 77] on link "Crumb, Jason & Jessica" at bounding box center [59, 76] width 89 height 6
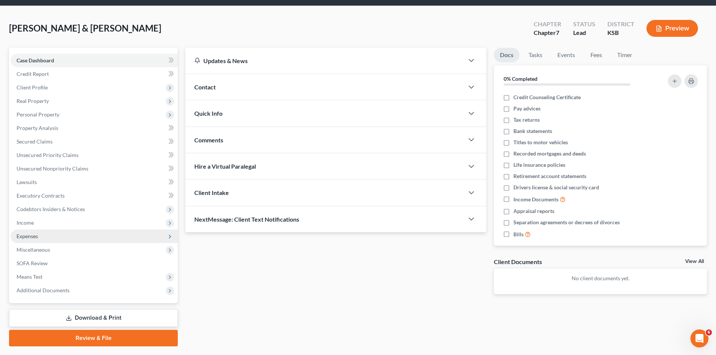
scroll to position [38, 0]
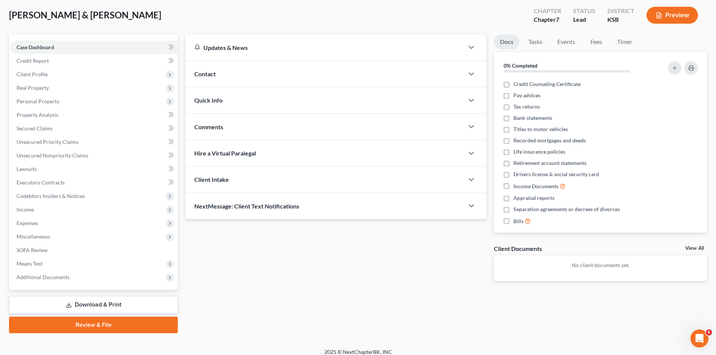
drag, startPoint x: 84, startPoint y: 325, endPoint x: 92, endPoint y: 319, distance: 10.3
click at [84, 325] on link "Review & File" at bounding box center [93, 325] width 169 height 17
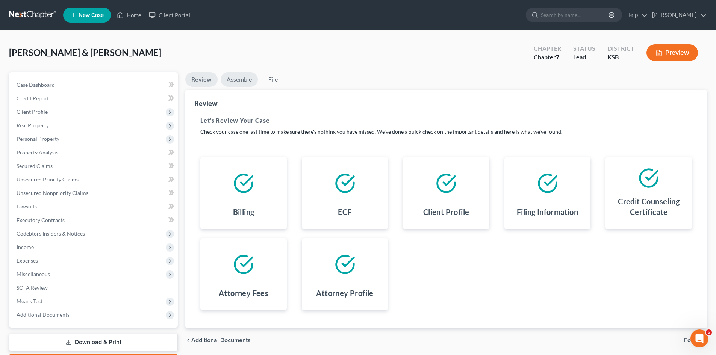
click at [242, 80] on link "Assemble" at bounding box center [239, 79] width 37 height 15
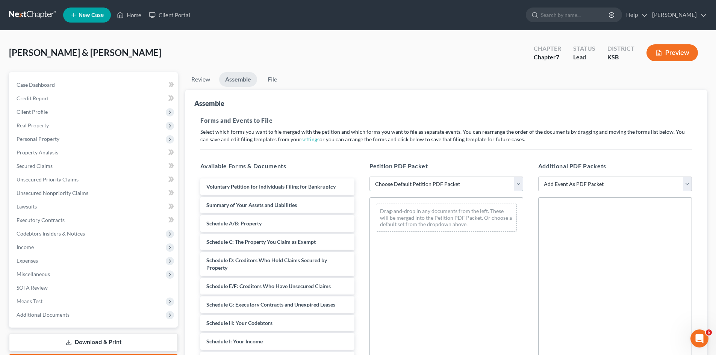
click at [520, 189] on select "Choose Default Petition PDF Packet Complete Bankruptcy Petition (all forms and …" at bounding box center [446, 184] width 154 height 15
select select "0"
click at [369, 177] on select "Choose Default Petition PDF Packet Complete Bankruptcy Petition (all forms and …" at bounding box center [446, 184] width 154 height 15
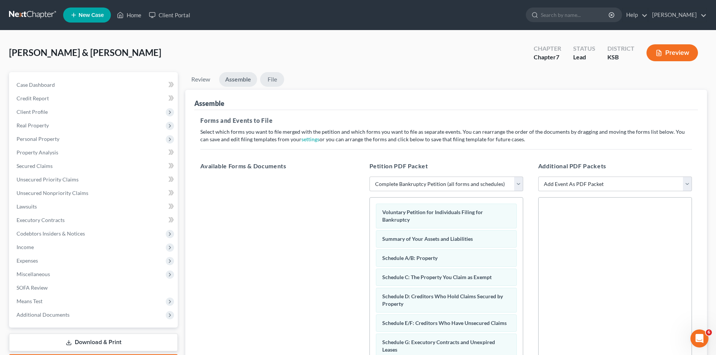
click at [272, 83] on link "File" at bounding box center [272, 79] width 24 height 15
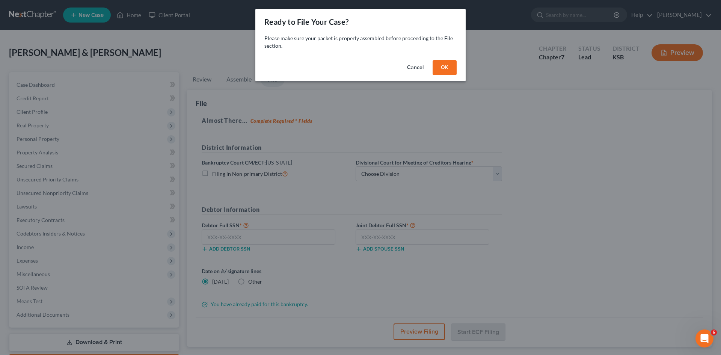
click at [444, 69] on button "OK" at bounding box center [445, 67] width 24 height 15
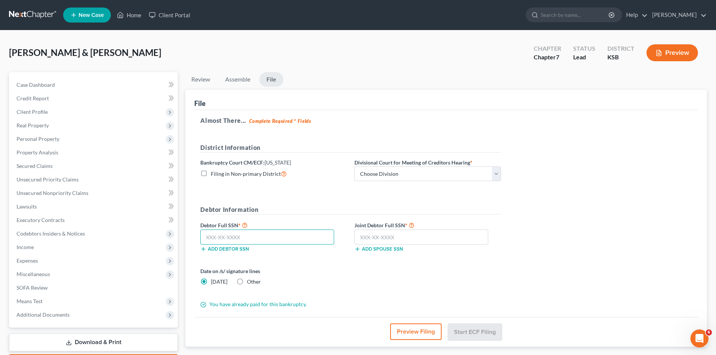
click at [241, 240] on input "text" at bounding box center [267, 237] width 134 height 15
type input "515-96-5942"
click at [499, 175] on select "Choose Division [US_STATE][GEOGRAPHIC_DATA] [GEOGRAPHIC_DATA] [GEOGRAPHIC_DATA]" at bounding box center [427, 173] width 147 height 15
select select "1"
click at [354, 166] on select "Choose Division [US_STATE][GEOGRAPHIC_DATA] [GEOGRAPHIC_DATA] [GEOGRAPHIC_DATA]" at bounding box center [427, 173] width 147 height 15
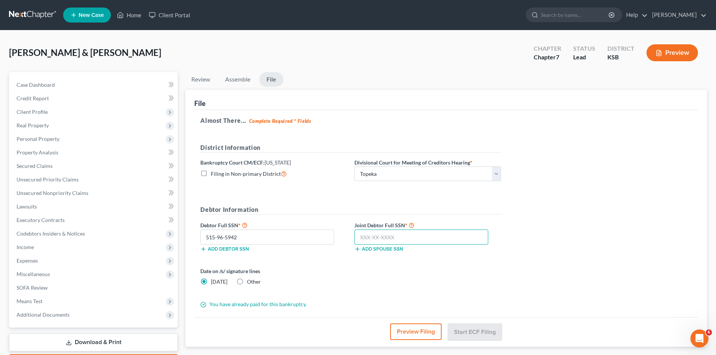
click at [369, 237] on input "text" at bounding box center [421, 237] width 134 height 15
type input "513-84-9477"
click at [472, 332] on button "Start ECF Filing" at bounding box center [475, 331] width 54 height 17
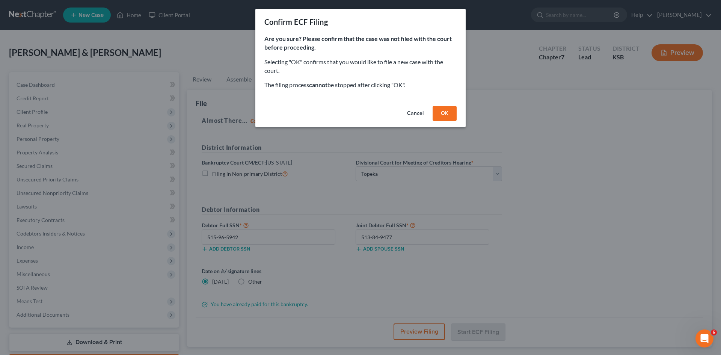
click at [439, 113] on button "OK" at bounding box center [445, 113] width 24 height 15
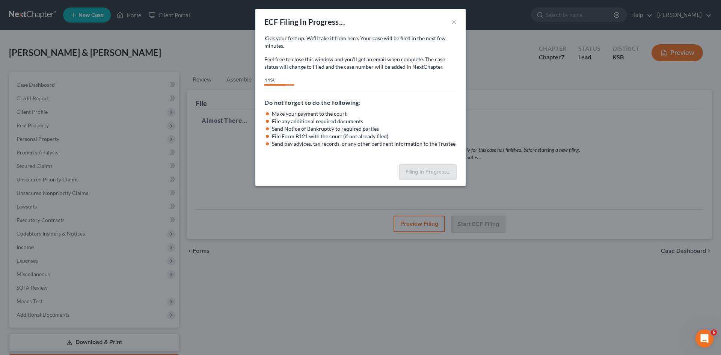
select select "1"
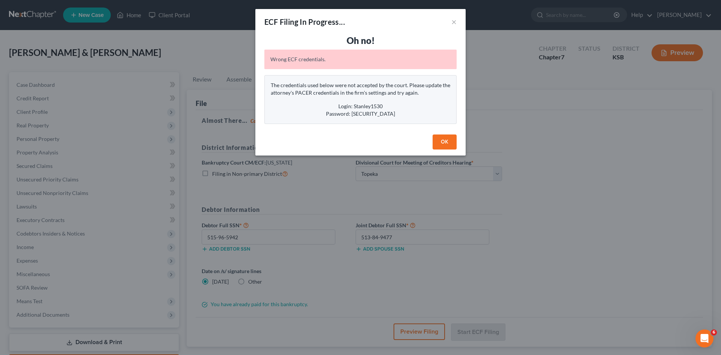
click at [446, 142] on button "OK" at bounding box center [445, 141] width 24 height 15
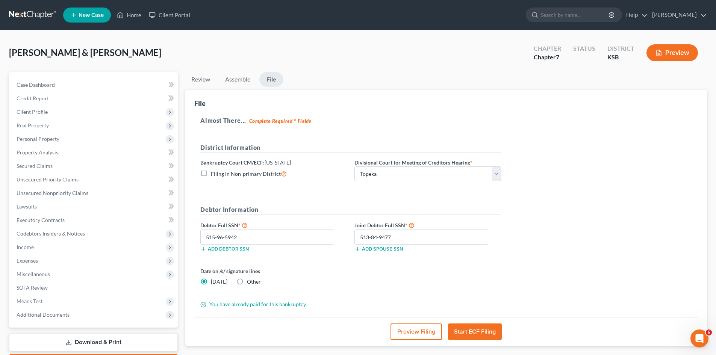
click at [478, 332] on button "Start ECF Filing" at bounding box center [475, 331] width 54 height 17
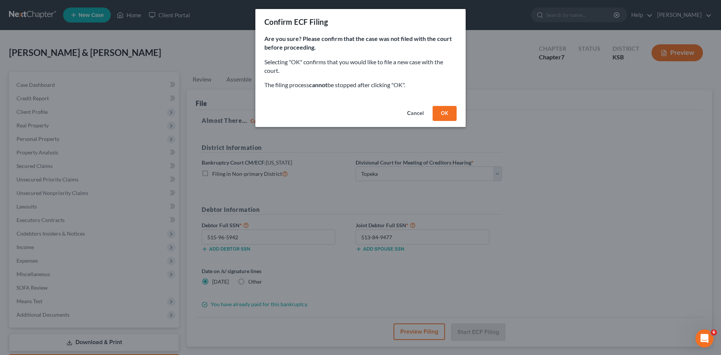
click at [445, 114] on button "OK" at bounding box center [445, 113] width 24 height 15
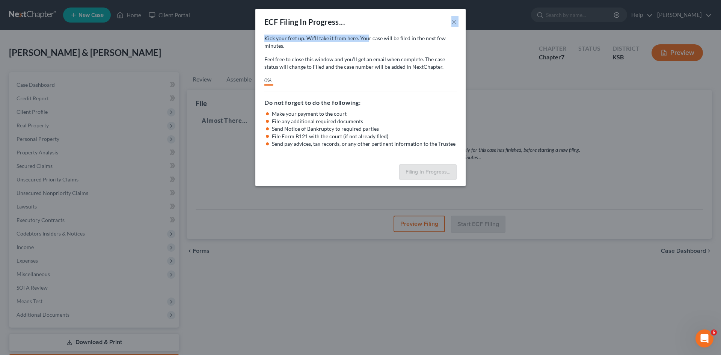
drag, startPoint x: 364, startPoint y: 15, endPoint x: 368, endPoint y: 38, distance: 23.2
click at [368, 38] on div "ECF Filing In Progress... × Kick your feet up. We’ll take it from here. Your ca…" at bounding box center [360, 97] width 210 height 177
click at [375, 25] on div "ECF Filing In Progress... ×" at bounding box center [360, 22] width 210 height 26
click at [454, 22] on button "×" at bounding box center [454, 21] width 5 height 9
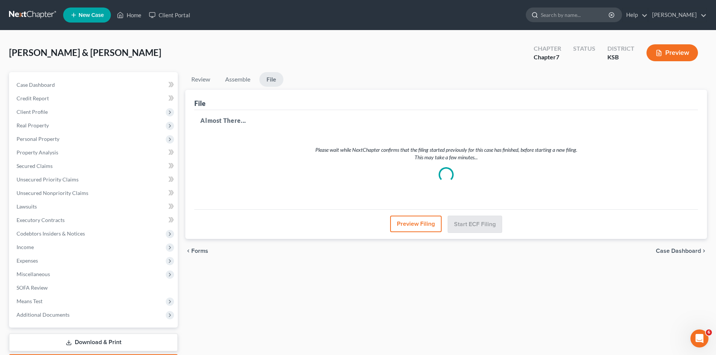
click at [574, 13] on input "search" at bounding box center [575, 15] width 69 height 14
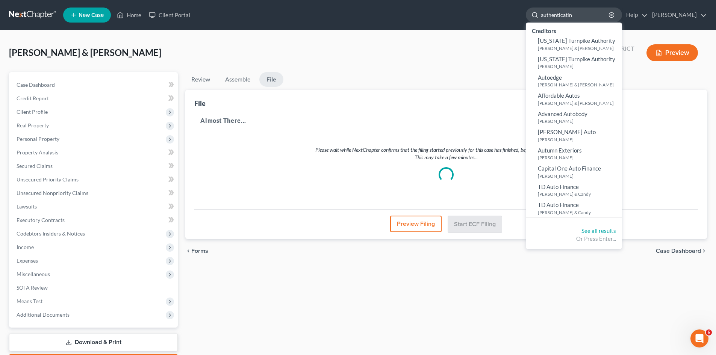
type input "authenticating"
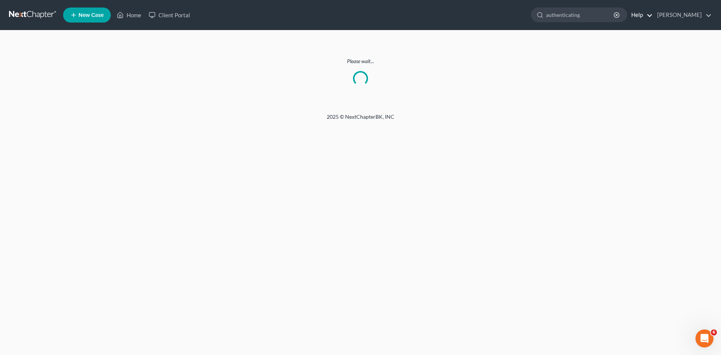
click at [653, 15] on link "Help" at bounding box center [640, 15] width 25 height 14
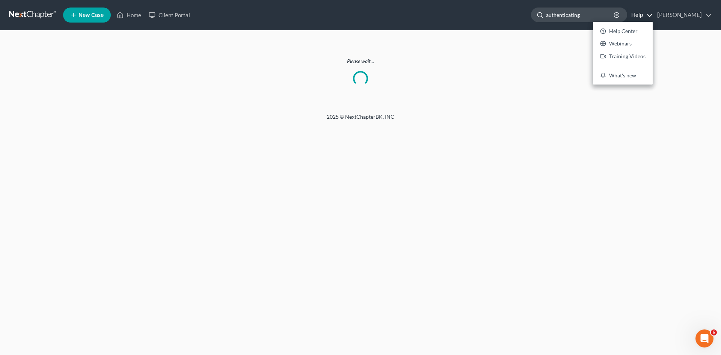
click at [577, 20] on input "authenticating" at bounding box center [580, 15] width 69 height 14
click at [586, 19] on input "authenticating" at bounding box center [580, 15] width 69 height 14
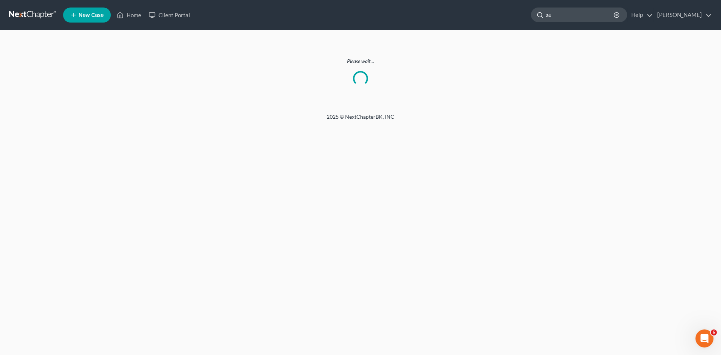
type input "a"
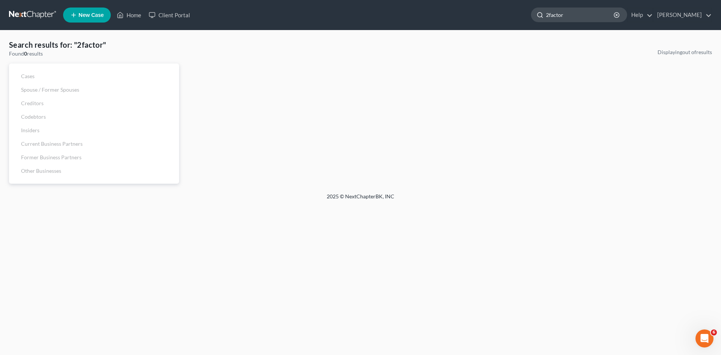
click at [603, 18] on input "2factor" at bounding box center [580, 15] width 69 height 14
type input "2factor"
click at [132, 17] on link "Home" at bounding box center [129, 15] width 32 height 14
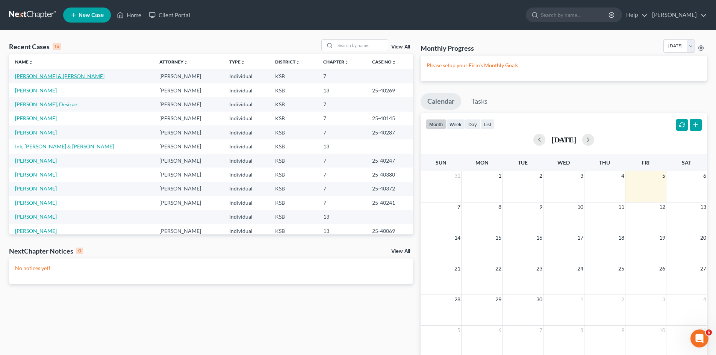
click at [63, 77] on link "[PERSON_NAME] & [PERSON_NAME]" at bounding box center [59, 76] width 89 height 6
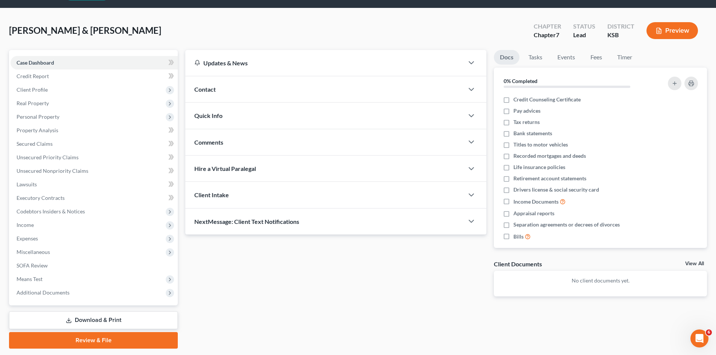
scroll to position [44, 0]
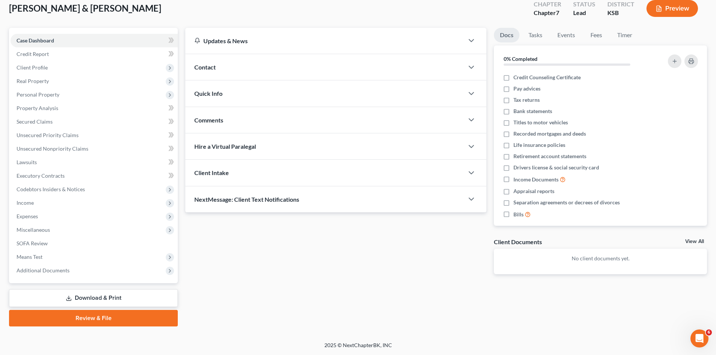
click at [94, 320] on link "Review & File" at bounding box center [93, 318] width 169 height 17
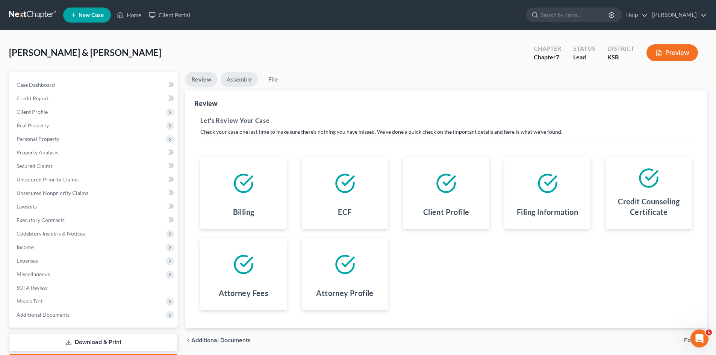
click at [243, 79] on link "Assemble" at bounding box center [239, 79] width 37 height 15
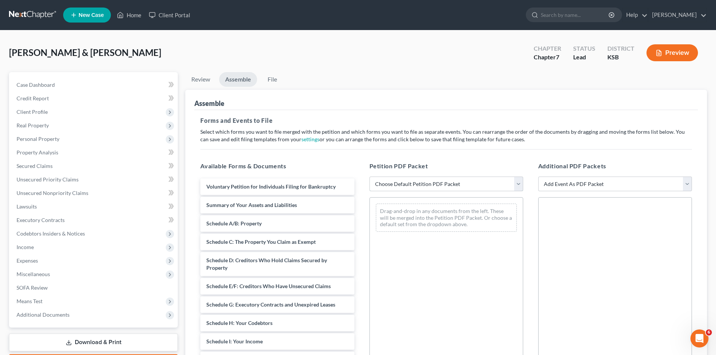
click at [517, 187] on select "Choose Default Petition PDF Packet Complete Bankruptcy Petition (all forms and …" at bounding box center [446, 184] width 154 height 15
select select "0"
click at [369, 177] on select "Choose Default Petition PDF Packet Complete Bankruptcy Petition (all forms and …" at bounding box center [446, 184] width 154 height 15
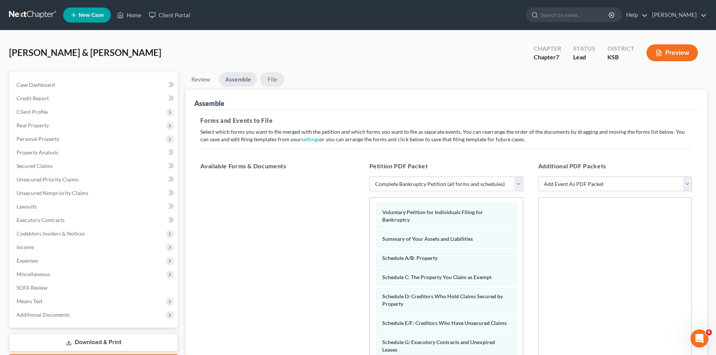
click at [269, 80] on link "File" at bounding box center [272, 79] width 24 height 15
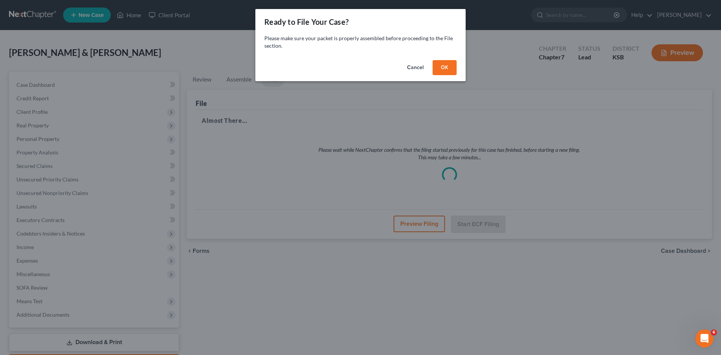
click at [447, 69] on button "OK" at bounding box center [445, 67] width 24 height 15
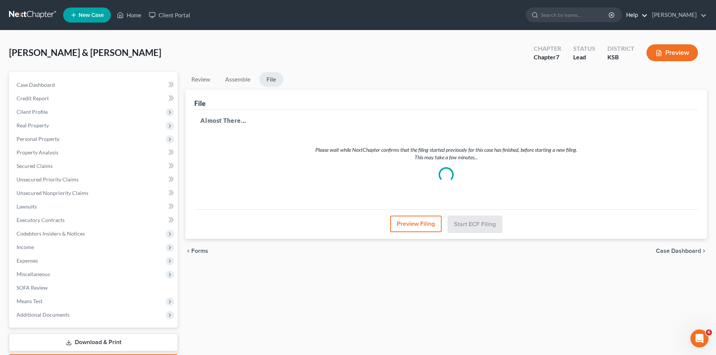
click at [647, 16] on link "Help" at bounding box center [634, 15] width 25 height 14
click at [620, 42] on link "Webinars" at bounding box center [618, 44] width 60 height 13
click at [138, 15] on link "Home" at bounding box center [129, 15] width 32 height 14
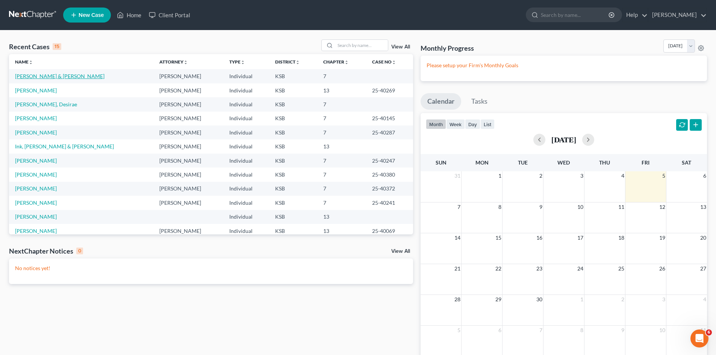
click at [44, 76] on link "[PERSON_NAME] & [PERSON_NAME]" at bounding box center [59, 76] width 89 height 6
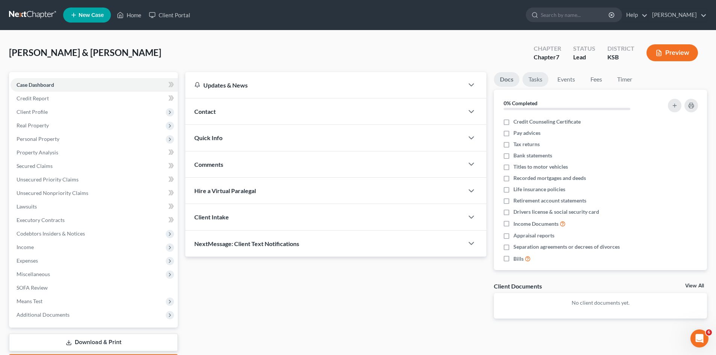
click at [542, 80] on link "Tasks" at bounding box center [535, 79] width 26 height 15
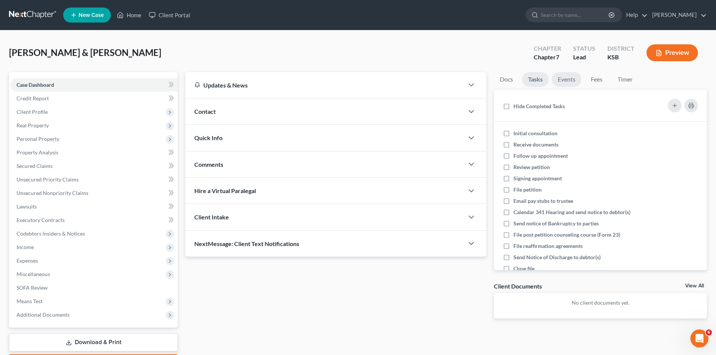
click at [573, 80] on link "Events" at bounding box center [567, 79] width 30 height 15
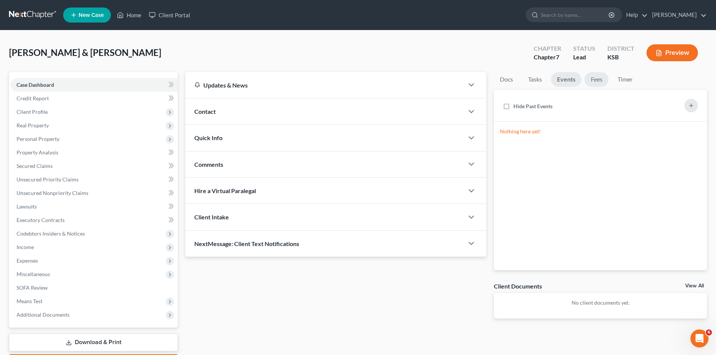
click at [596, 80] on link "Fees" at bounding box center [596, 79] width 24 height 15
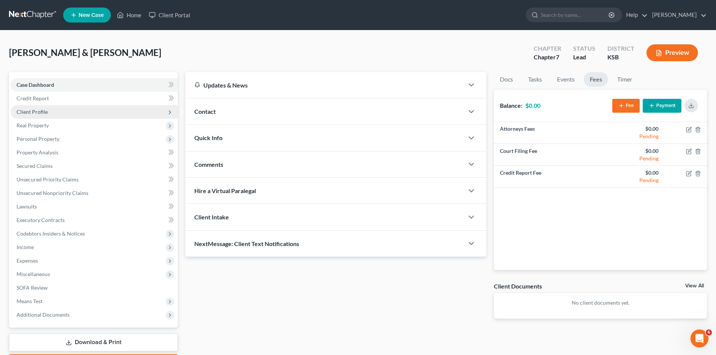
click at [46, 113] on span "Client Profile" at bounding box center [32, 112] width 31 height 6
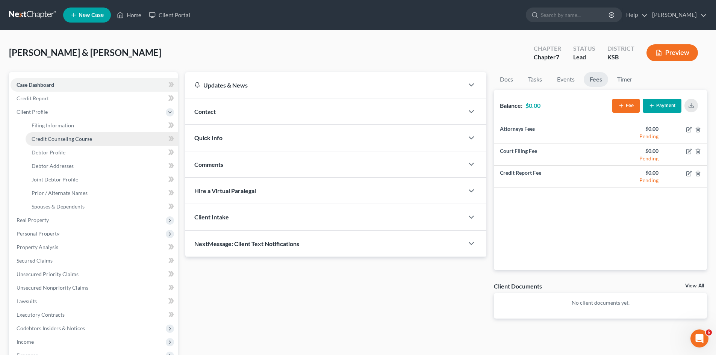
click at [55, 139] on span "Credit Counseling Course" at bounding box center [62, 139] width 60 height 6
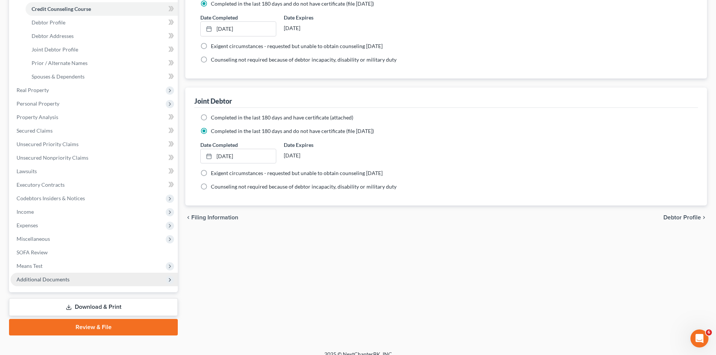
scroll to position [139, 0]
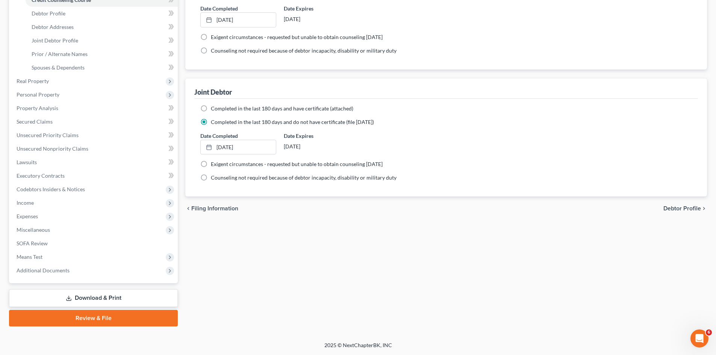
click at [73, 320] on link "Review & File" at bounding box center [93, 318] width 169 height 17
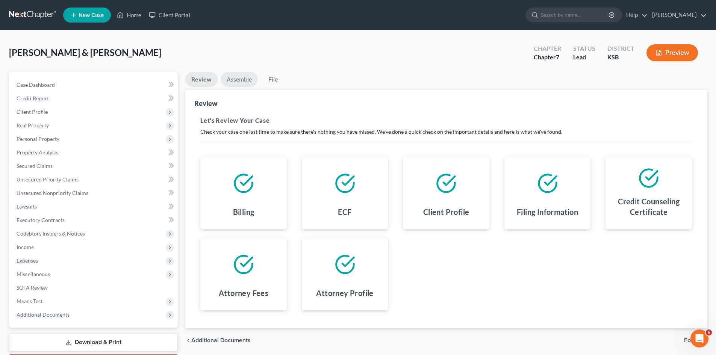
click at [245, 80] on link "Assemble" at bounding box center [239, 79] width 37 height 15
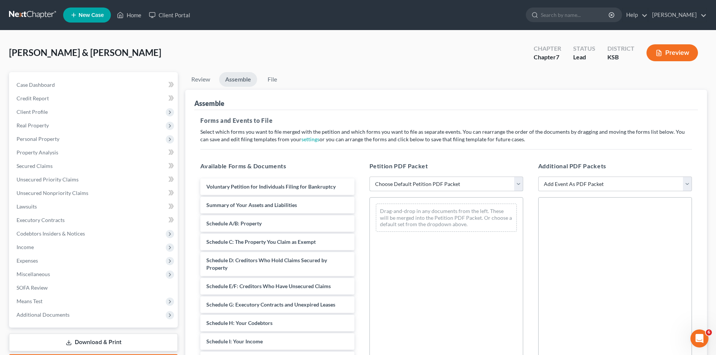
click at [521, 186] on select "Choose Default Petition PDF Packet Complete Bankruptcy Petition (all forms and …" at bounding box center [446, 184] width 154 height 15
select select "0"
click at [369, 177] on select "Choose Default Petition PDF Packet Complete Bankruptcy Petition (all forms and …" at bounding box center [446, 184] width 154 height 15
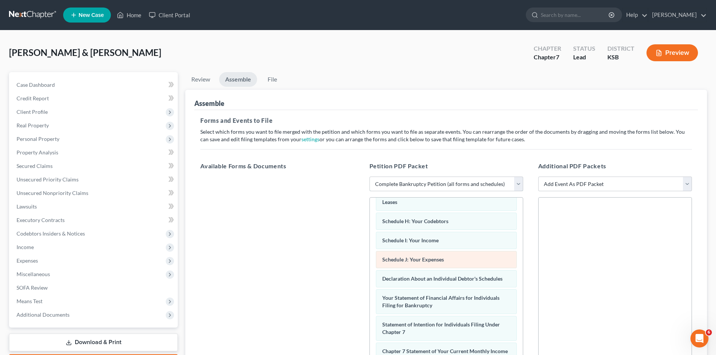
scroll to position [150, 0]
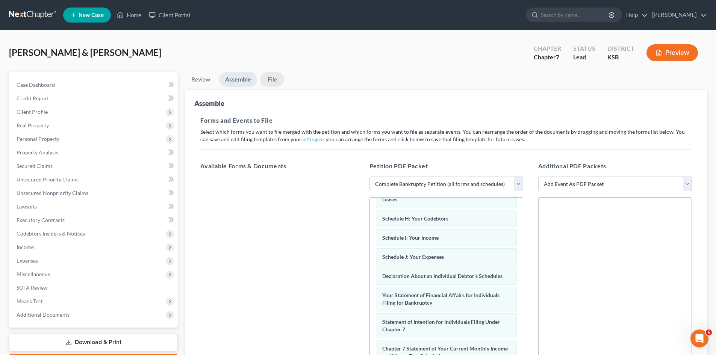
click at [275, 79] on link "File" at bounding box center [272, 79] width 24 height 15
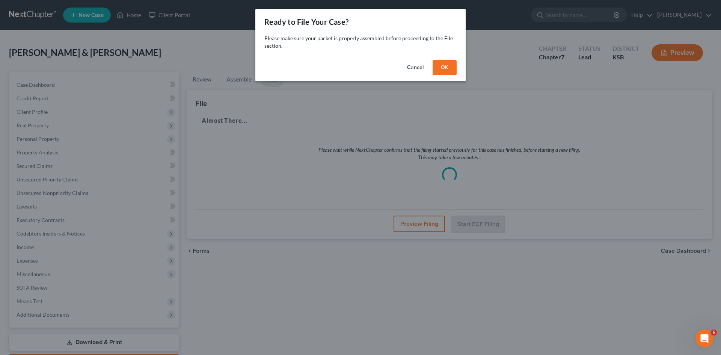
click at [441, 68] on button "OK" at bounding box center [445, 67] width 24 height 15
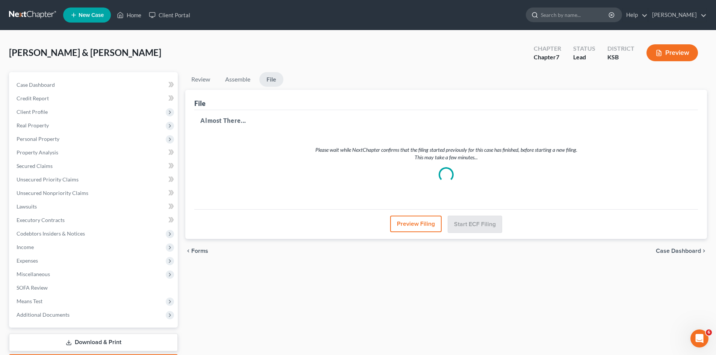
click at [545, 16] on input "search" at bounding box center [575, 15] width 69 height 14
click at [133, 16] on link "Home" at bounding box center [129, 15] width 32 height 14
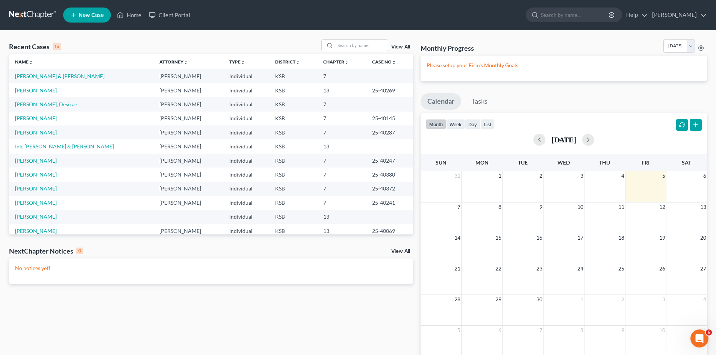
click at [36, 15] on link at bounding box center [33, 15] width 48 height 14
click at [46, 77] on link "Crumb, Jason & Jessica" at bounding box center [59, 76] width 89 height 6
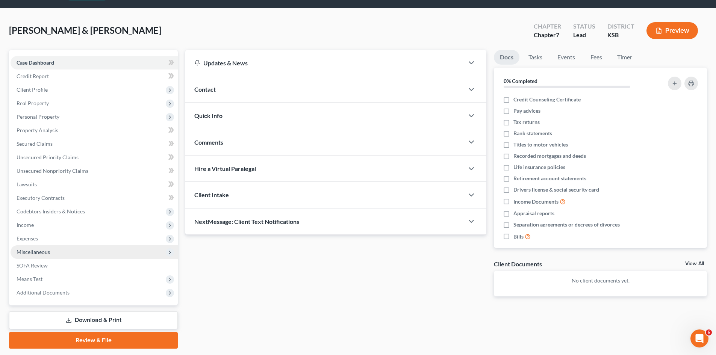
scroll to position [44, 0]
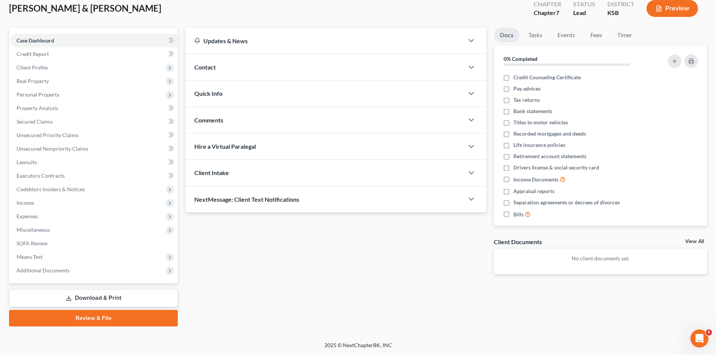
click at [115, 315] on link "Review & File" at bounding box center [93, 318] width 169 height 17
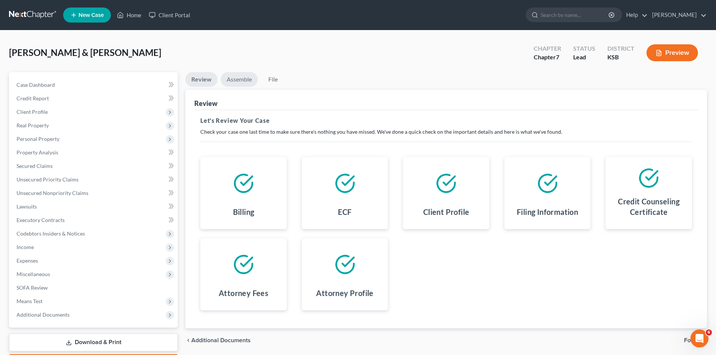
click at [250, 82] on link "Assemble" at bounding box center [239, 79] width 37 height 15
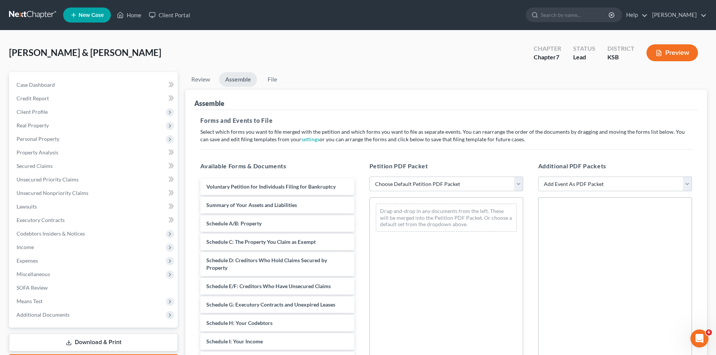
click at [516, 189] on select "Choose Default Petition PDF Packet Complete Bankruptcy Petition (all forms and …" at bounding box center [446, 184] width 154 height 15
select select "0"
click at [369, 177] on select "Choose Default Petition PDF Packet Complete Bankruptcy Petition (all forms and …" at bounding box center [446, 184] width 154 height 15
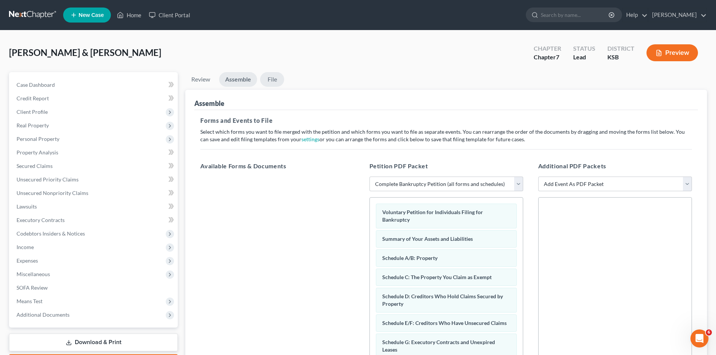
click at [273, 80] on link "File" at bounding box center [272, 79] width 24 height 15
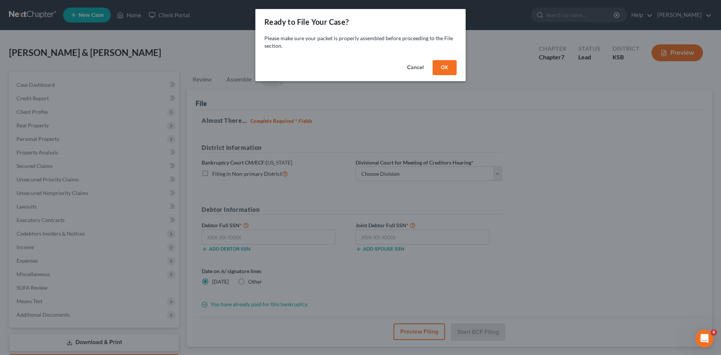
click at [445, 72] on button "OK" at bounding box center [445, 67] width 24 height 15
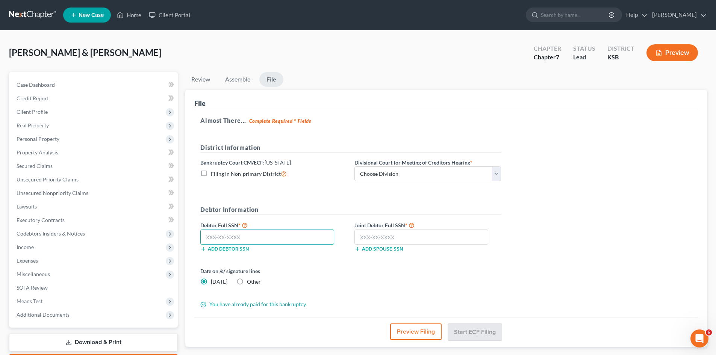
click at [205, 236] on input "text" at bounding box center [267, 237] width 134 height 15
type input "515-96-5942"
click at [361, 236] on input "text" at bounding box center [421, 237] width 134 height 15
type input "513-84-9477"
click at [495, 174] on select "Choose Division Kansas City Topeka Wichita" at bounding box center [427, 173] width 147 height 15
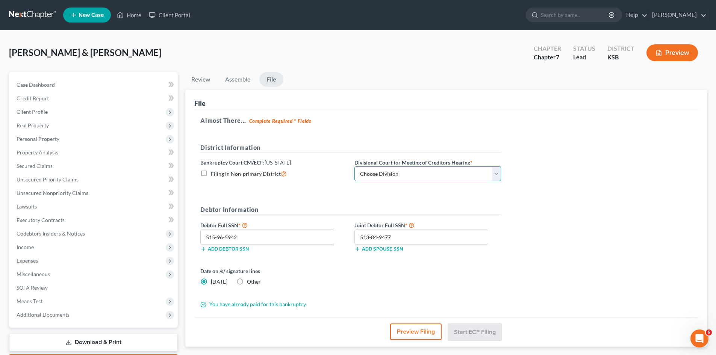
select select "1"
click at [354, 166] on select "Choose Division Kansas City Topeka Wichita" at bounding box center [427, 173] width 147 height 15
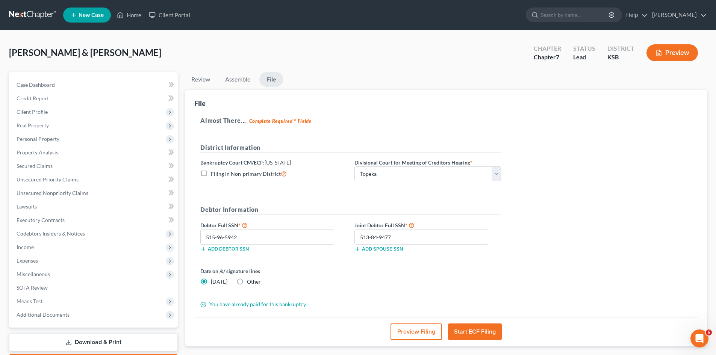
click at [459, 334] on button "Start ECF Filing" at bounding box center [475, 331] width 54 height 17
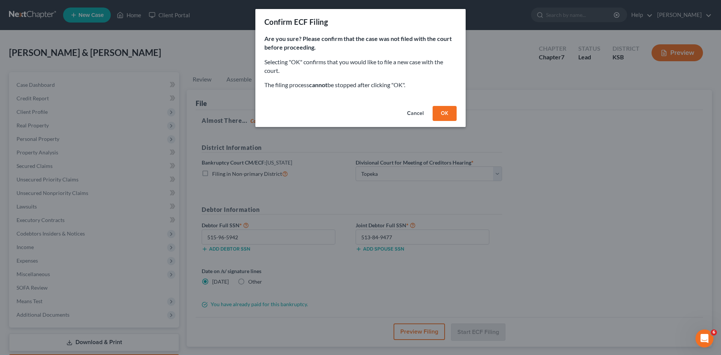
click at [439, 113] on button "OK" at bounding box center [445, 113] width 24 height 15
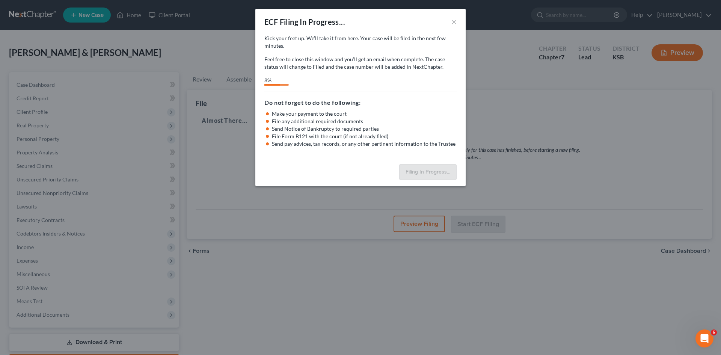
click at [304, 159] on div "Kick your feet up. We’ll take it from here. Your case will be filed in the next…" at bounding box center [360, 98] width 210 height 127
select select "1"
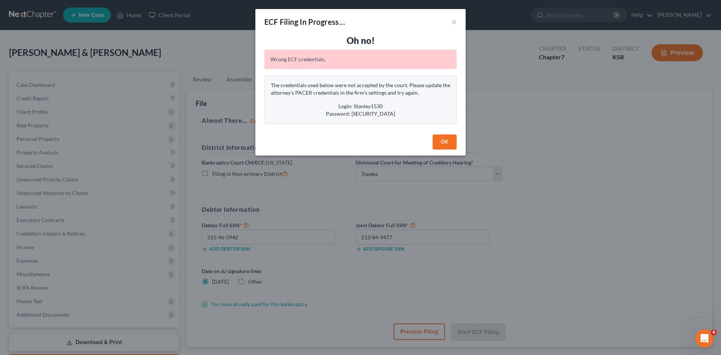
click at [447, 138] on button "OK" at bounding box center [445, 141] width 24 height 15
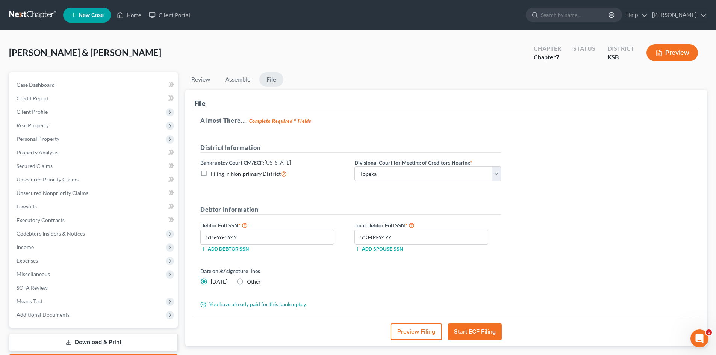
click at [269, 80] on link "File" at bounding box center [271, 79] width 24 height 15
click at [463, 330] on button "Start ECF Filing" at bounding box center [475, 331] width 54 height 17
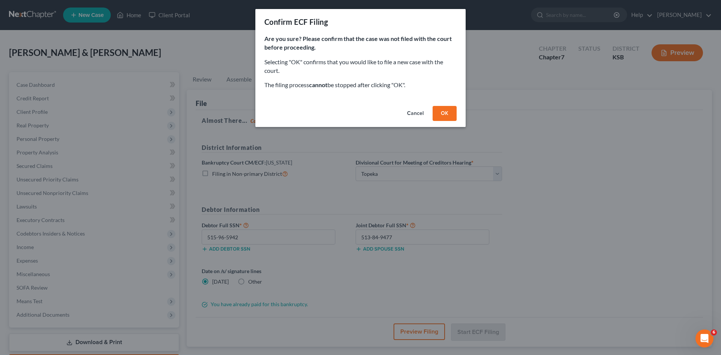
click at [440, 110] on button "OK" at bounding box center [445, 113] width 24 height 15
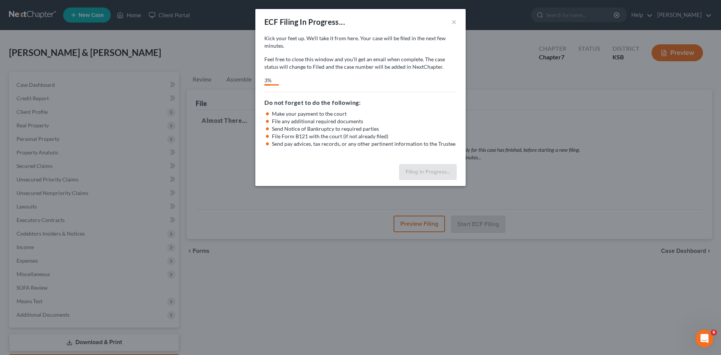
click at [301, 211] on div "ECF Filing In Progress... × Kick your feet up. We’ll take it from here. Your ca…" at bounding box center [360, 177] width 721 height 355
select select "1"
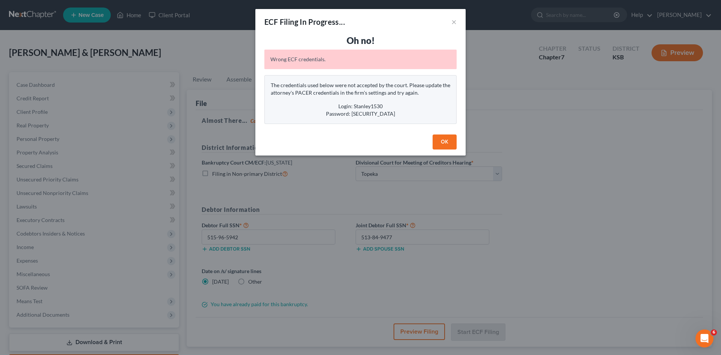
click at [443, 140] on button "OK" at bounding box center [445, 141] width 24 height 15
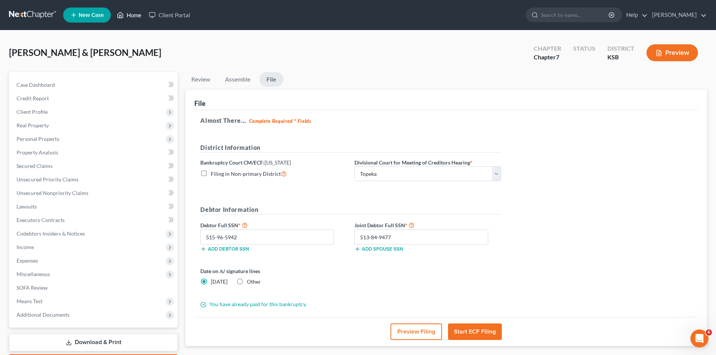
click at [136, 13] on link "Home" at bounding box center [129, 15] width 32 height 14
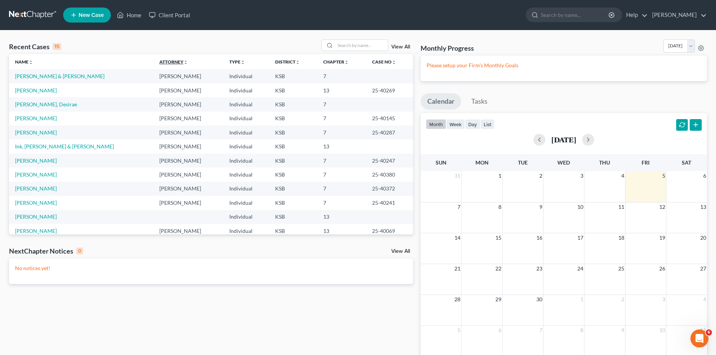
click at [159, 61] on link "Attorney unfold_more expand_more expand_less" at bounding box center [173, 62] width 29 height 6
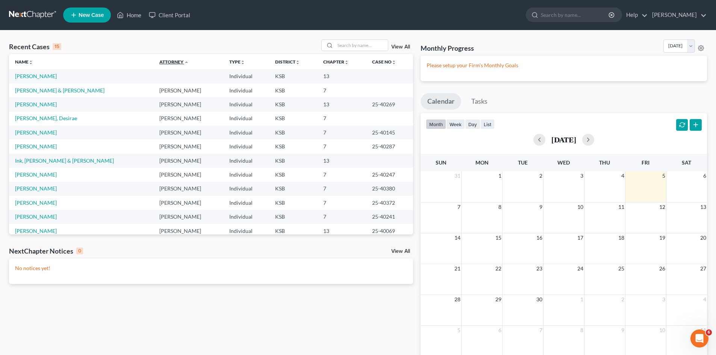
click at [159, 60] on link "Attorney unfold_more expand_more expand_less" at bounding box center [173, 62] width 29 height 6
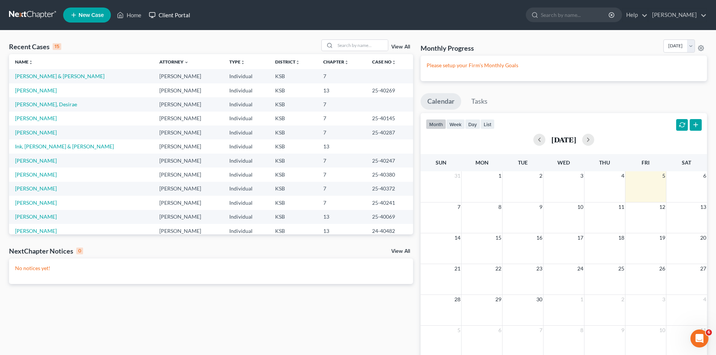
click at [188, 15] on link "Client Portal" at bounding box center [169, 15] width 49 height 14
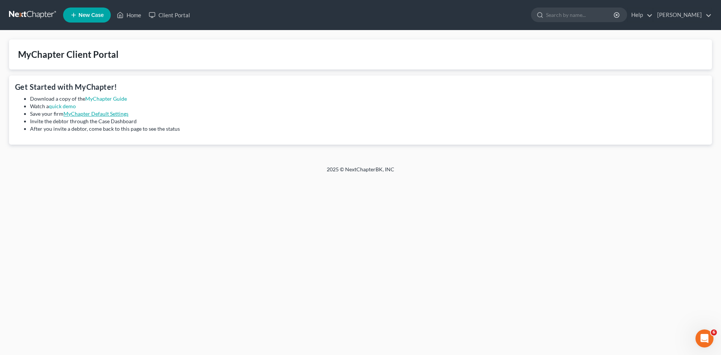
click at [111, 115] on link "MyChapter Default Settings" at bounding box center [95, 113] width 65 height 6
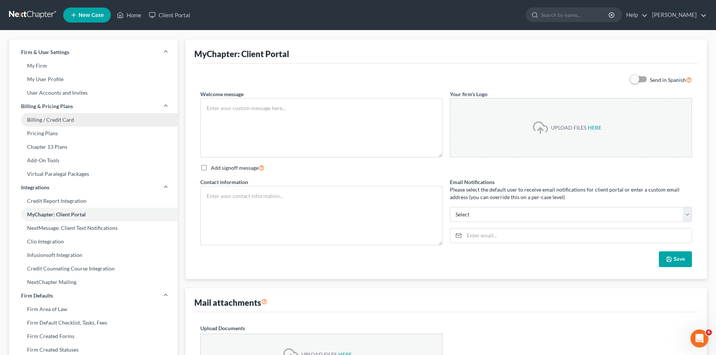
type textarea "Hello! Welcome to MyChapter. We are here to help make the bankruptcy filing pro…"
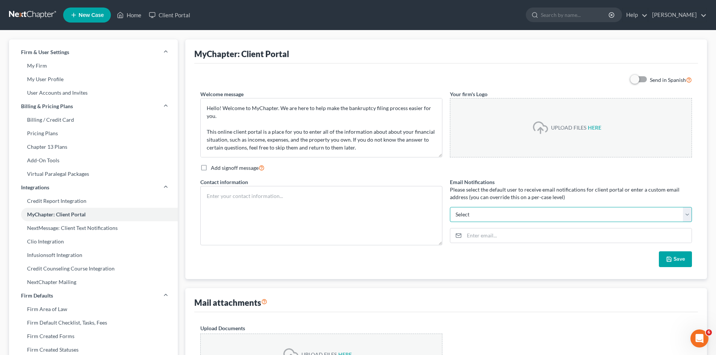
click at [688, 215] on select "bankruptcy@sraclaw.com meredith@sraclaw.com Select" at bounding box center [571, 214] width 242 height 15
select select "0"
click at [450, 207] on select "bankruptcy@sraclaw.com meredith@sraclaw.com Select" at bounding box center [571, 214] width 242 height 15
click at [671, 259] on icon "button" at bounding box center [668, 259] width 5 height 5
click at [53, 79] on link "My User Profile" at bounding box center [93, 80] width 169 height 14
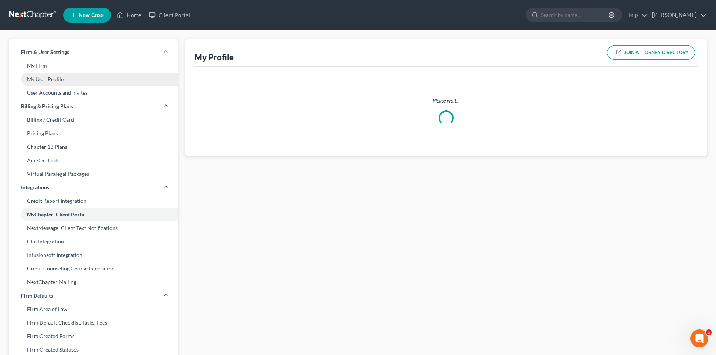
select select "17"
select select "31"
select select "attorney"
select select "0"
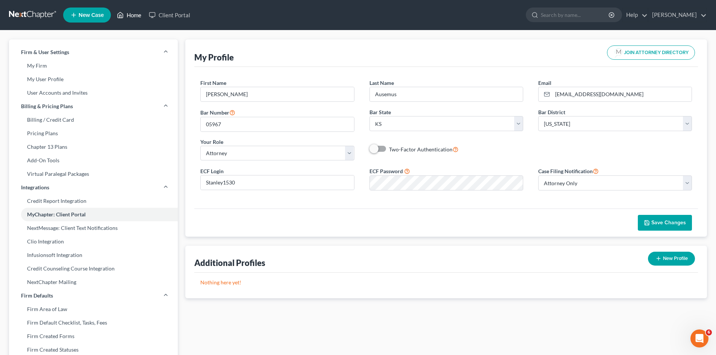
click at [136, 15] on link "Home" at bounding box center [129, 15] width 32 height 14
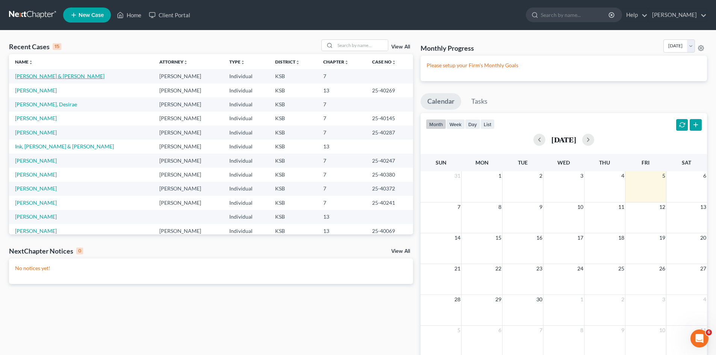
click at [53, 77] on link "[PERSON_NAME] & [PERSON_NAME]" at bounding box center [59, 76] width 89 height 6
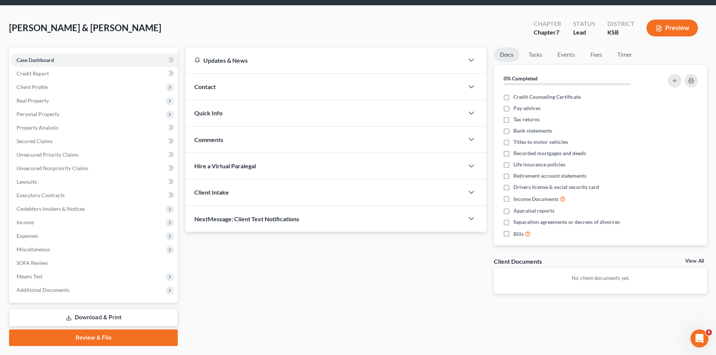
scroll to position [44, 0]
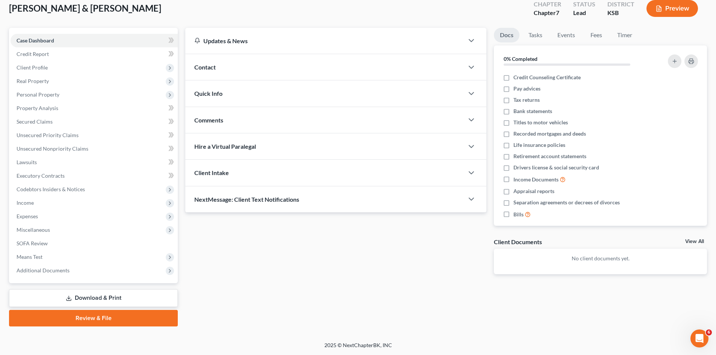
click at [118, 316] on link "Review & File" at bounding box center [93, 318] width 169 height 17
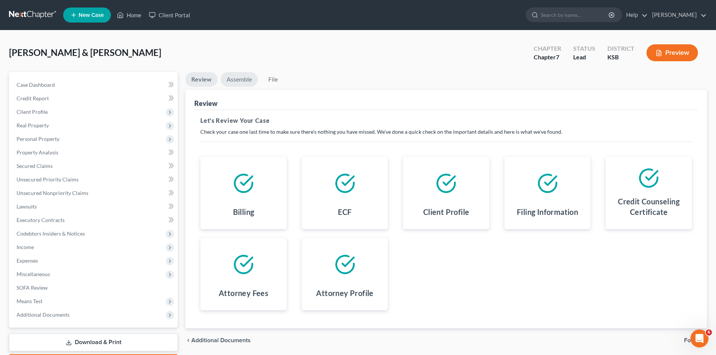
click at [246, 81] on link "Assemble" at bounding box center [239, 79] width 37 height 15
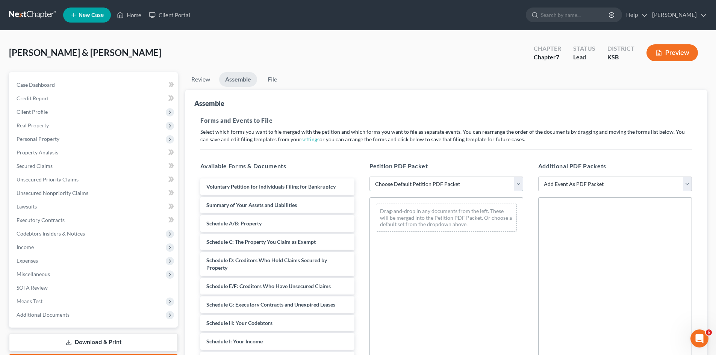
click at [518, 184] on select "Choose Default Petition PDF Packet Complete Bankruptcy Petition (all forms and …" at bounding box center [446, 184] width 154 height 15
select select "0"
click at [369, 177] on select "Choose Default Petition PDF Packet Complete Bankruptcy Petition (all forms and …" at bounding box center [446, 184] width 154 height 15
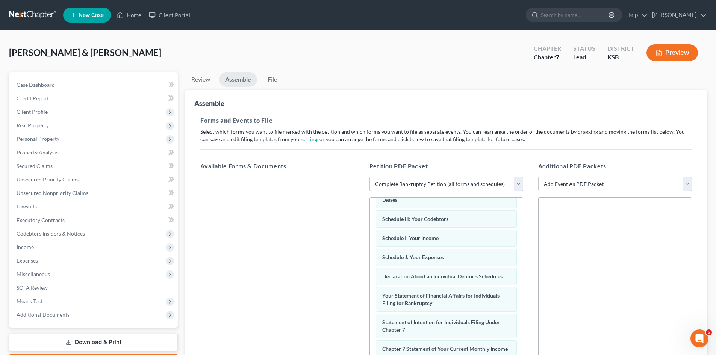
scroll to position [150, 0]
click at [273, 80] on link "File" at bounding box center [272, 79] width 24 height 15
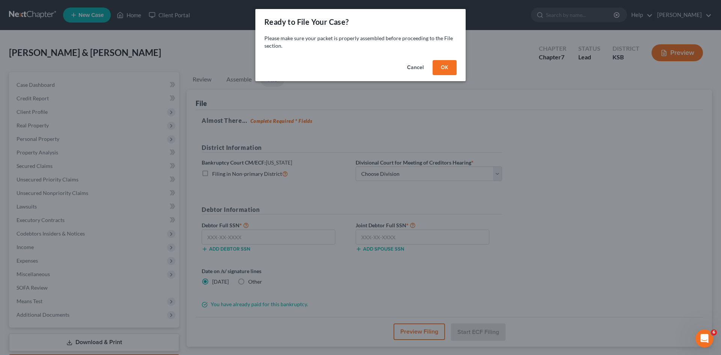
click at [441, 67] on button "OK" at bounding box center [445, 67] width 24 height 15
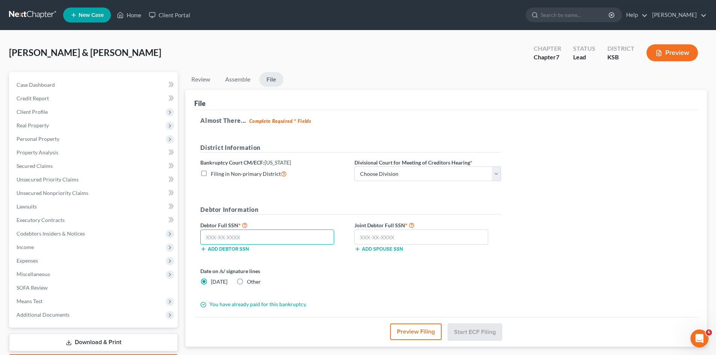
click at [245, 238] on input "text" at bounding box center [267, 237] width 134 height 15
type input "515-96-5942"
click at [370, 236] on input "text" at bounding box center [421, 237] width 134 height 15
type input "513-84-9477"
drag, startPoint x: 498, startPoint y: 173, endPoint x: 484, endPoint y: 174, distance: 14.3
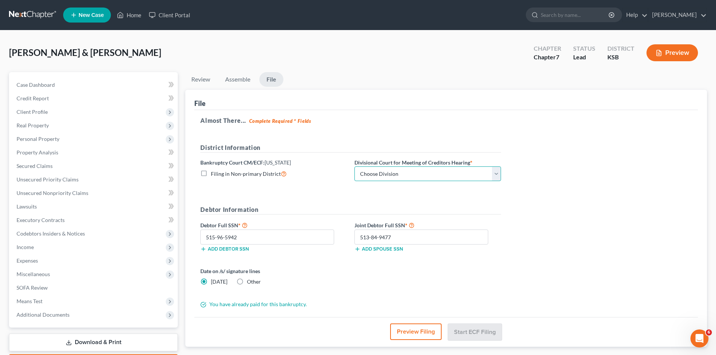
click at [497, 173] on select "Choose Division [US_STATE][GEOGRAPHIC_DATA] [GEOGRAPHIC_DATA] [GEOGRAPHIC_DATA]" at bounding box center [427, 173] width 147 height 15
select select "1"
click at [354, 166] on select "Choose Division [US_STATE][GEOGRAPHIC_DATA] [GEOGRAPHIC_DATA] [GEOGRAPHIC_DATA]" at bounding box center [427, 173] width 147 height 15
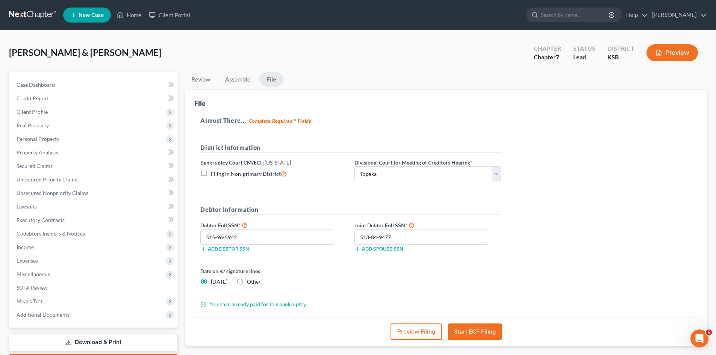
click at [461, 334] on button "Start ECF Filing" at bounding box center [475, 331] width 54 height 17
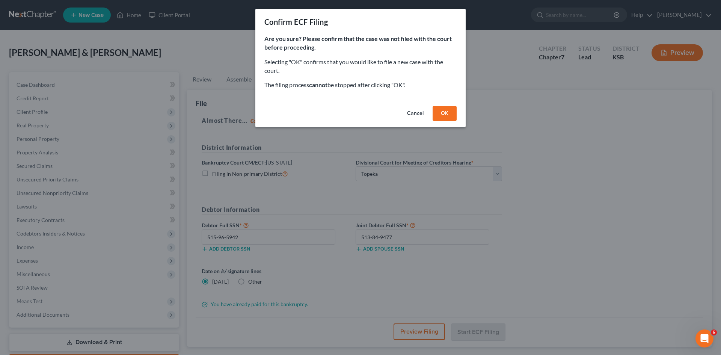
click at [440, 112] on button "OK" at bounding box center [445, 113] width 24 height 15
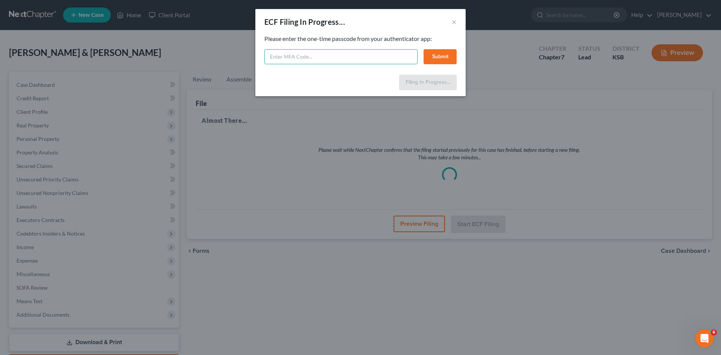
click at [395, 57] on input "text" at bounding box center [340, 56] width 153 height 15
paste input "008936"
type input "008936"
click at [443, 58] on button "Submit" at bounding box center [440, 56] width 33 height 15
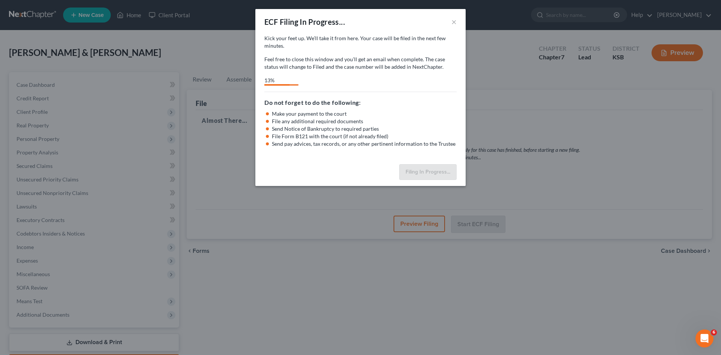
select select "1"
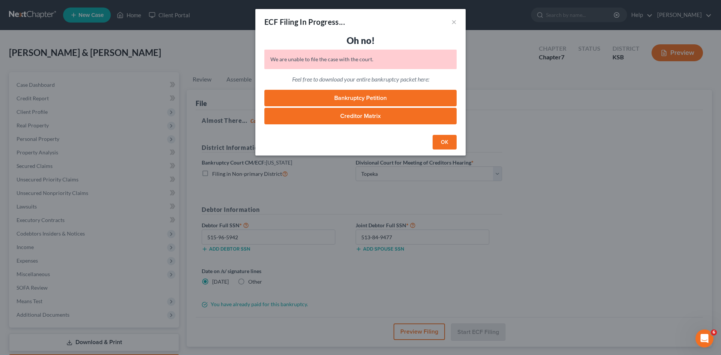
click at [439, 142] on button "OK" at bounding box center [445, 142] width 24 height 15
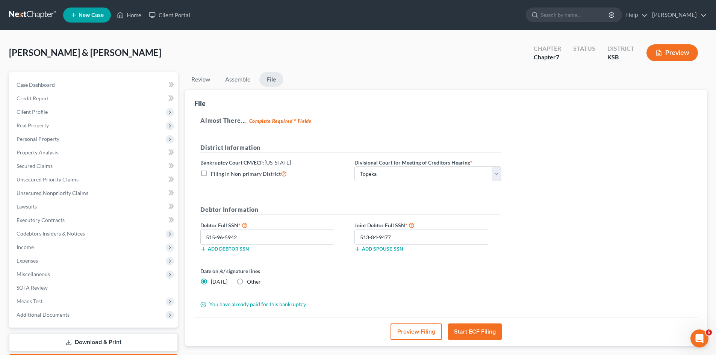
click at [464, 332] on button "Start ECF Filing" at bounding box center [475, 331] width 54 height 17
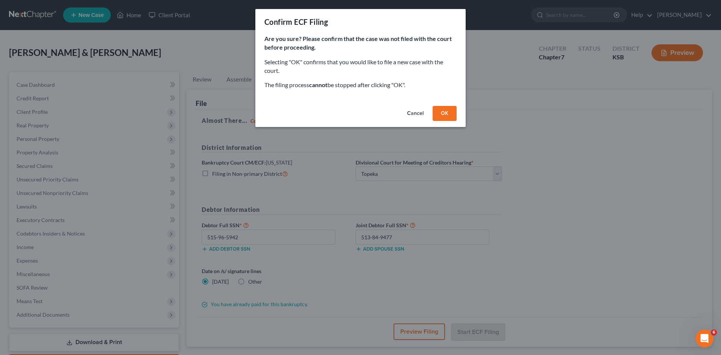
click at [440, 115] on button "OK" at bounding box center [445, 113] width 24 height 15
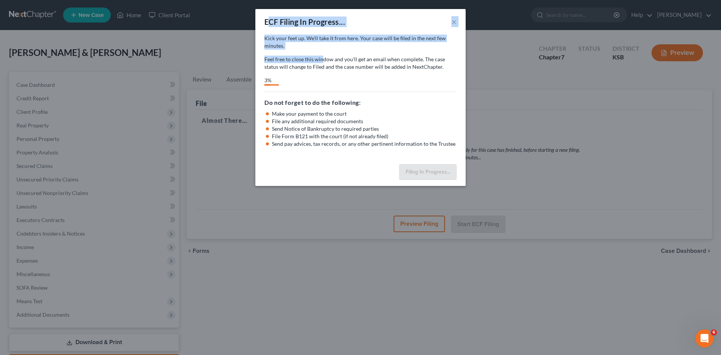
drag, startPoint x: 269, startPoint y: 17, endPoint x: 322, endPoint y: 52, distance: 64.0
click at [322, 55] on div "ECF Filing In Progress... × Kick your feet up. We’ll take it from here. Your ca…" at bounding box center [360, 97] width 210 height 177
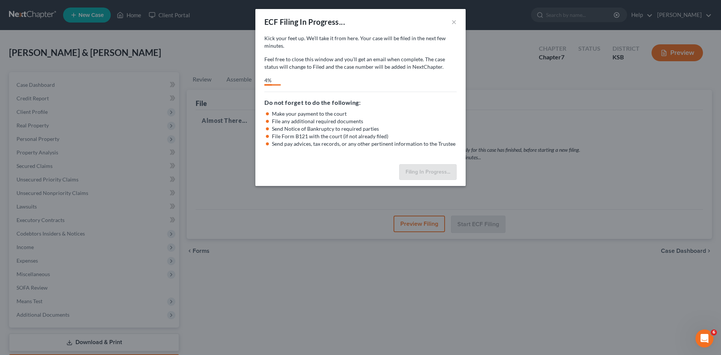
click at [419, 83] on div "4%" at bounding box center [360, 81] width 192 height 9
click at [332, 200] on div "ECF Filing In Progress... × Kick your feet up. We’ll take it from here. Your ca…" at bounding box center [360, 177] width 721 height 355
click at [455, 23] on button "×" at bounding box center [454, 21] width 5 height 9
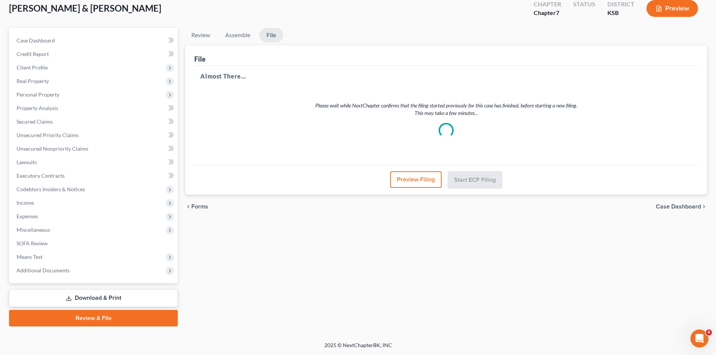
scroll to position [0, 0]
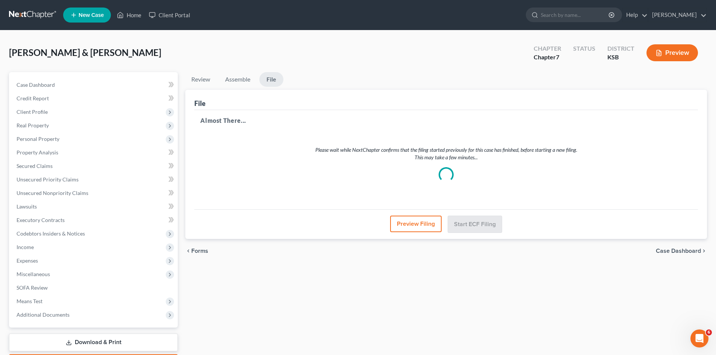
select select "1"
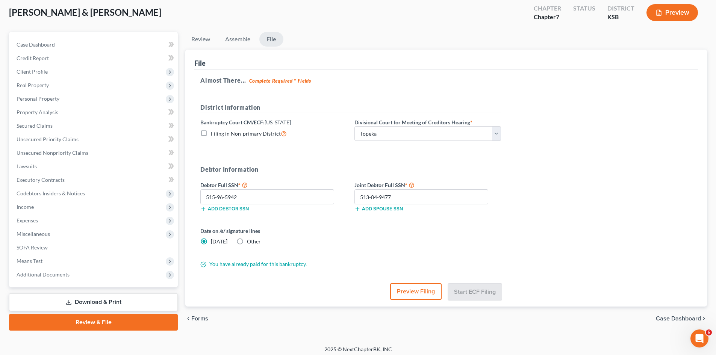
scroll to position [44, 0]
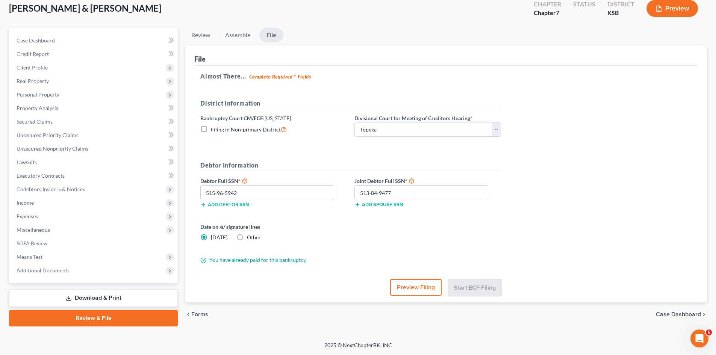
click at [129, 315] on link "Review & File" at bounding box center [93, 318] width 169 height 17
click at [98, 317] on link "Review & File" at bounding box center [93, 318] width 169 height 17
click at [243, 33] on link "Assemble" at bounding box center [237, 35] width 37 height 15
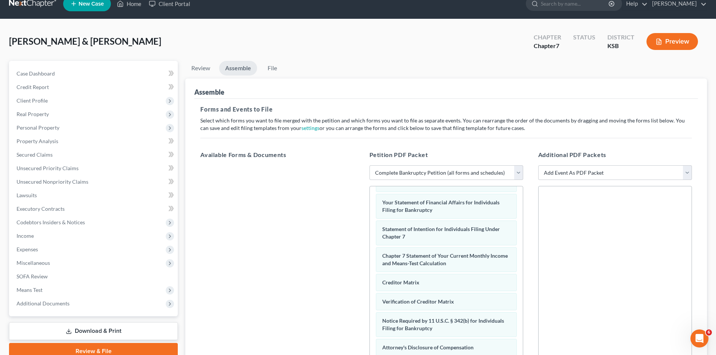
scroll to position [0, 0]
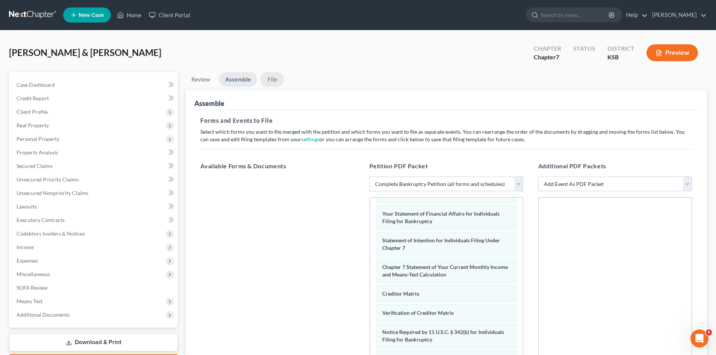
click at [270, 77] on link "File" at bounding box center [272, 79] width 24 height 15
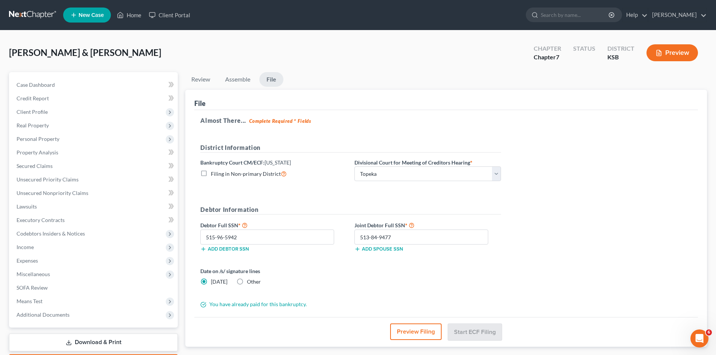
click at [84, 16] on span "New Case" at bounding box center [91, 15] width 25 height 6
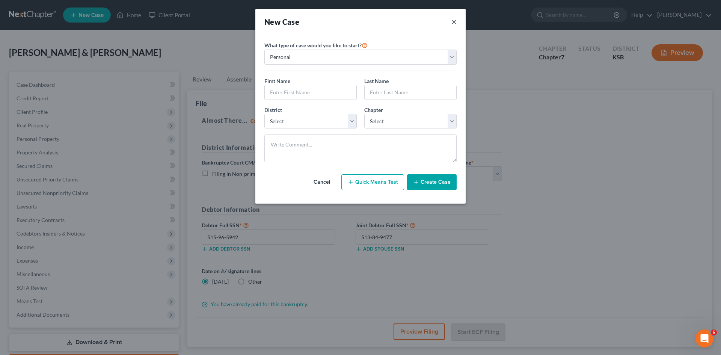
click at [454, 23] on button "×" at bounding box center [454, 22] width 5 height 11
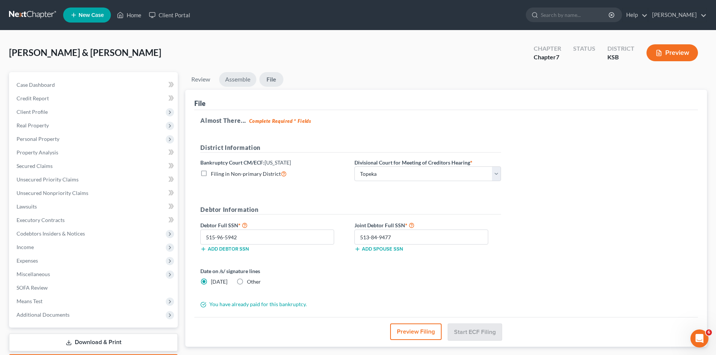
click at [240, 82] on link "Assemble" at bounding box center [237, 79] width 37 height 15
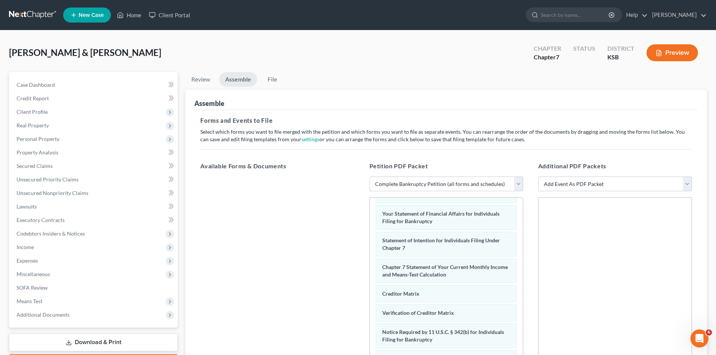
click at [521, 187] on select "Choose Default Petition PDF Packet Complete Bankruptcy Petition (all forms and …" at bounding box center [446, 184] width 154 height 15
click at [369, 177] on select "Choose Default Petition PDF Packet Complete Bankruptcy Petition (all forms and …" at bounding box center [446, 184] width 154 height 15
click at [275, 82] on link "File" at bounding box center [272, 79] width 24 height 15
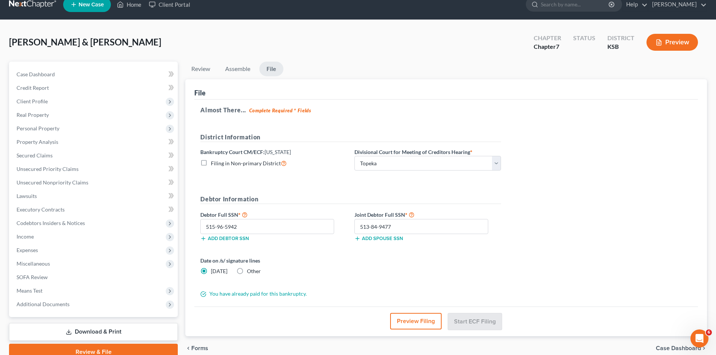
scroll to position [44, 0]
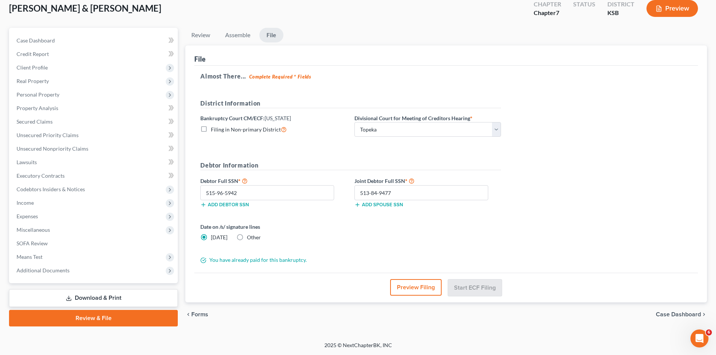
click at [103, 322] on link "Review & File" at bounding box center [93, 318] width 169 height 17
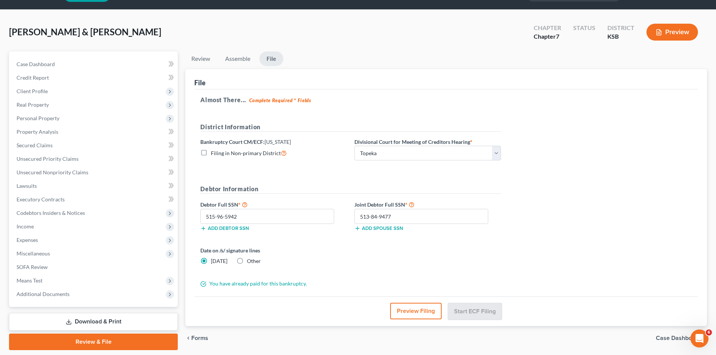
scroll to position [0, 0]
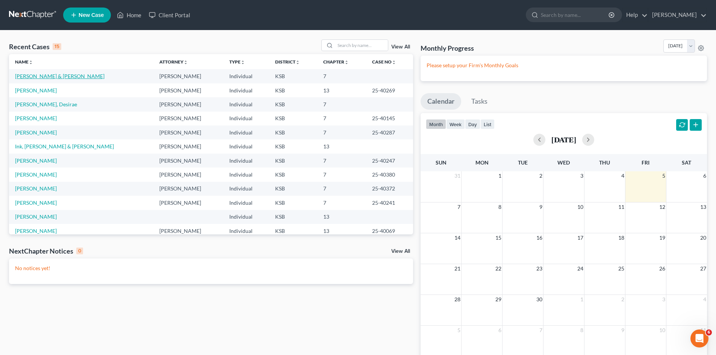
click at [63, 74] on link "[PERSON_NAME] & [PERSON_NAME]" at bounding box center [59, 76] width 89 height 6
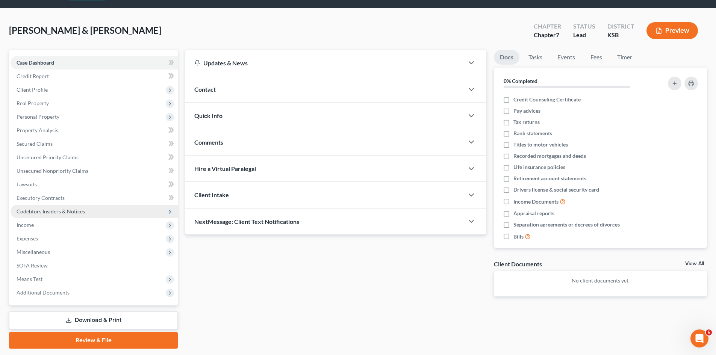
scroll to position [44, 0]
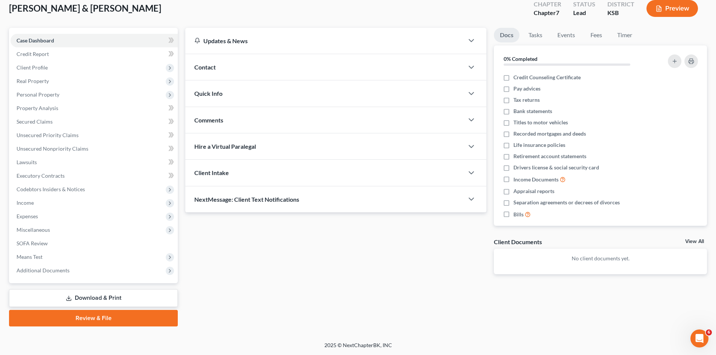
drag, startPoint x: 105, startPoint y: 316, endPoint x: 107, endPoint y: 313, distance: 3.9
click at [105, 317] on link "Review & File" at bounding box center [93, 318] width 169 height 17
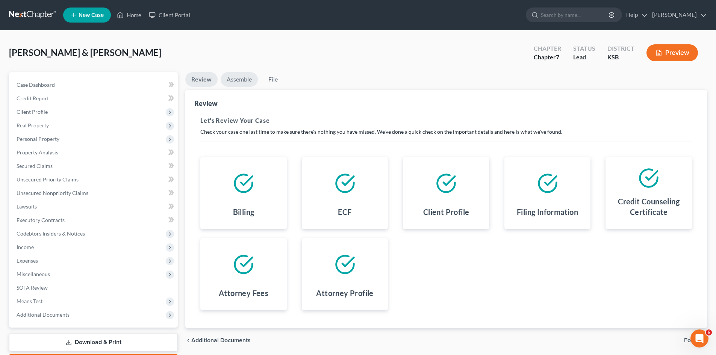
click at [246, 81] on link "Assemble" at bounding box center [239, 79] width 37 height 15
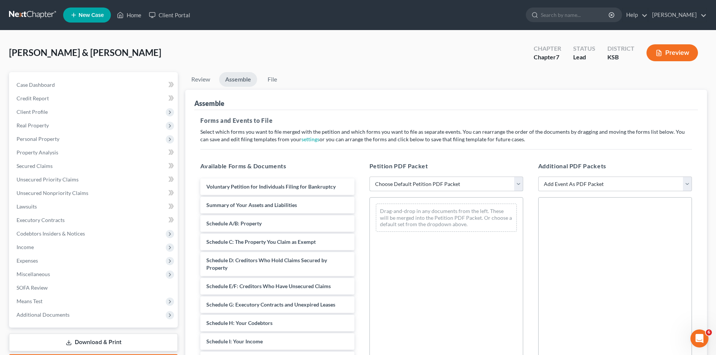
click at [517, 186] on select "Choose Default Petition PDF Packet Complete Bankruptcy Petition (all forms and …" at bounding box center [446, 184] width 154 height 15
select select "0"
click at [369, 177] on select "Choose Default Petition PDF Packet Complete Bankruptcy Petition (all forms and …" at bounding box center [446, 184] width 154 height 15
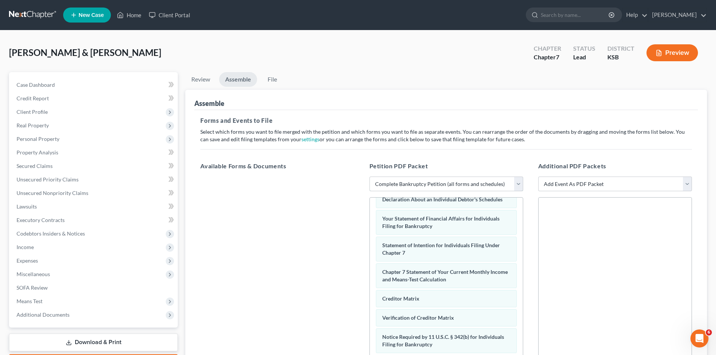
scroll to position [202, 0]
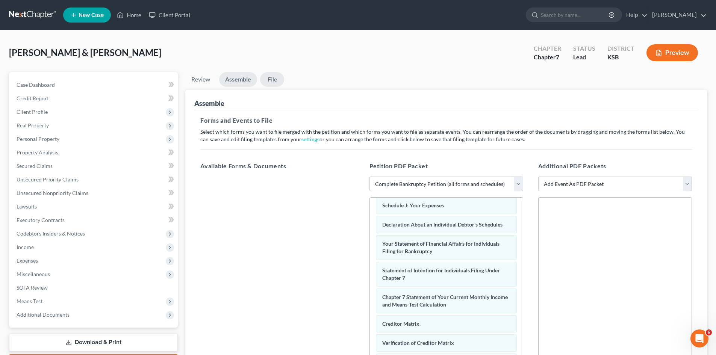
click at [270, 78] on link "File" at bounding box center [272, 79] width 24 height 15
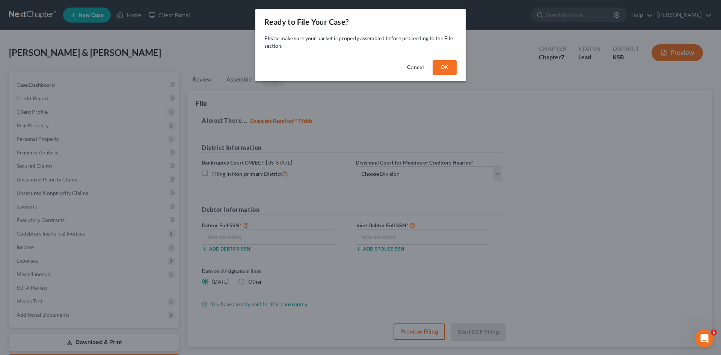
click at [447, 70] on button "OK" at bounding box center [445, 67] width 24 height 15
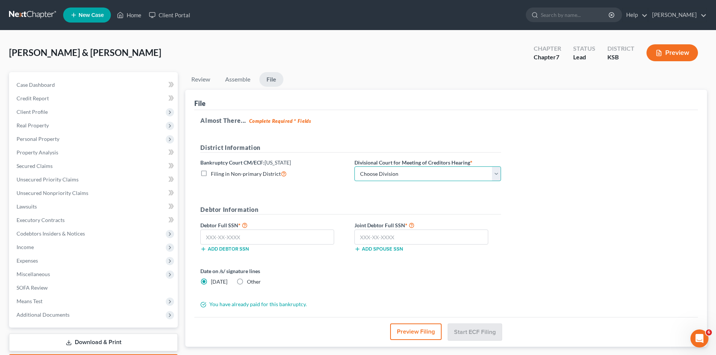
click at [494, 176] on select "Choose Division [US_STATE][GEOGRAPHIC_DATA] [GEOGRAPHIC_DATA] [GEOGRAPHIC_DATA]" at bounding box center [427, 173] width 147 height 15
select select "1"
click at [354, 166] on select "Choose Division [US_STATE][GEOGRAPHIC_DATA] [GEOGRAPHIC_DATA] [GEOGRAPHIC_DATA]" at bounding box center [427, 173] width 147 height 15
click at [243, 237] on input "text" at bounding box center [267, 237] width 134 height 15
type input "515-96-5942"
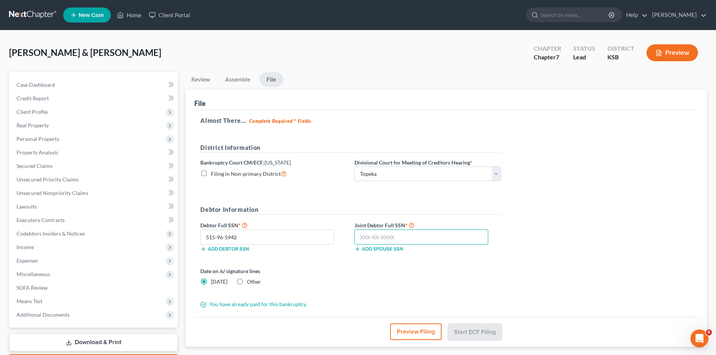
click at [383, 238] on input "text" at bounding box center [421, 237] width 134 height 15
type input "513-84-9477"
click at [466, 330] on button "Start ECF Filing" at bounding box center [475, 331] width 54 height 17
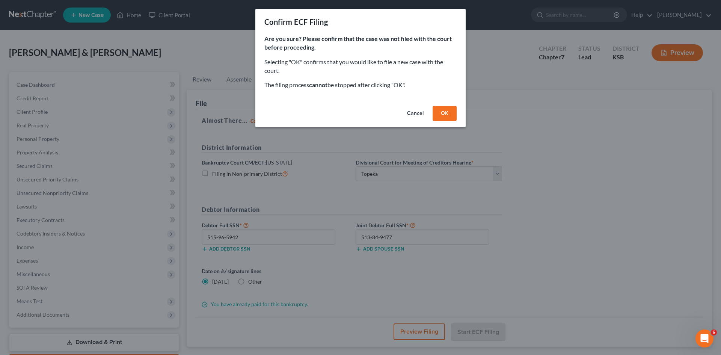
click at [440, 115] on button "OK" at bounding box center [445, 113] width 24 height 15
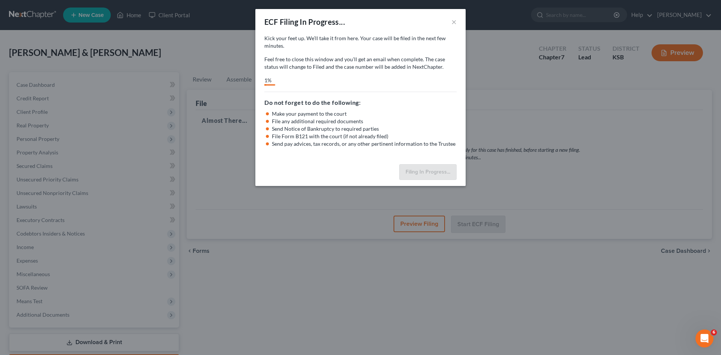
click at [349, 19] on div "ECF Filing In Progress... ×" at bounding box center [360, 22] width 210 height 26
drag, startPoint x: 371, startPoint y: 17, endPoint x: 380, endPoint y: 34, distance: 19.2
click at [380, 34] on div "ECF Filing In Progress... ×" at bounding box center [360, 22] width 210 height 26
drag, startPoint x: 320, startPoint y: 265, endPoint x: 327, endPoint y: 258, distance: 10.4
click at [325, 263] on div "ECF Filing In Progress... × Kick your feet up. We’ll take it from here. Your ca…" at bounding box center [360, 177] width 721 height 355
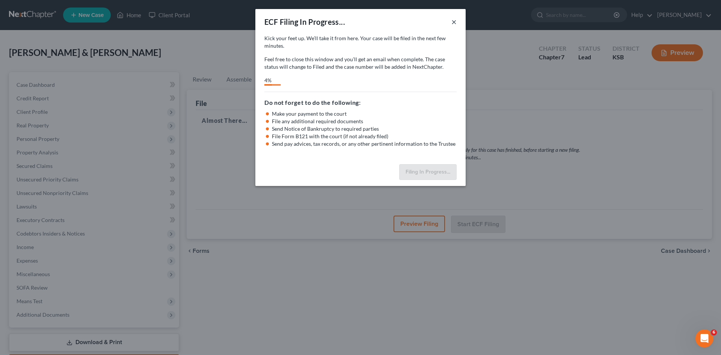
click at [453, 21] on button "×" at bounding box center [454, 21] width 5 height 9
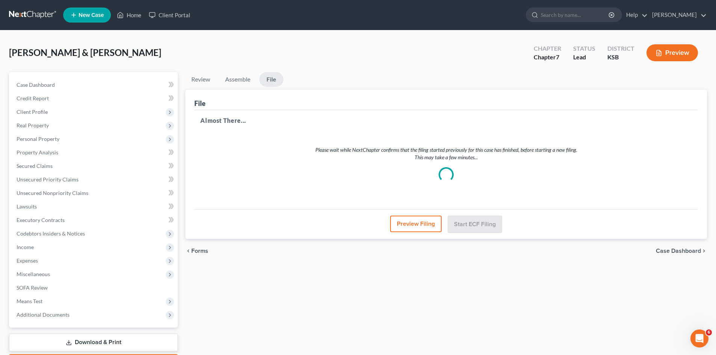
select select "1"
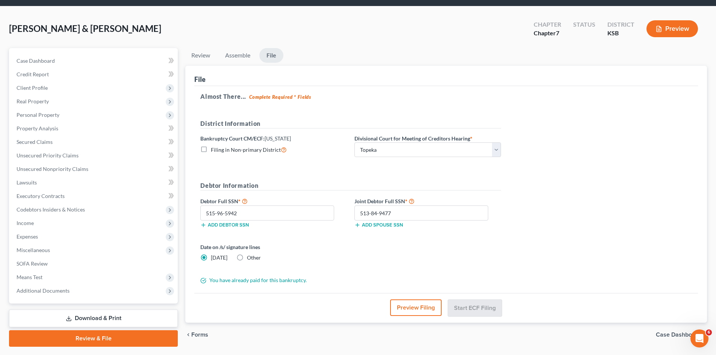
scroll to position [7, 0]
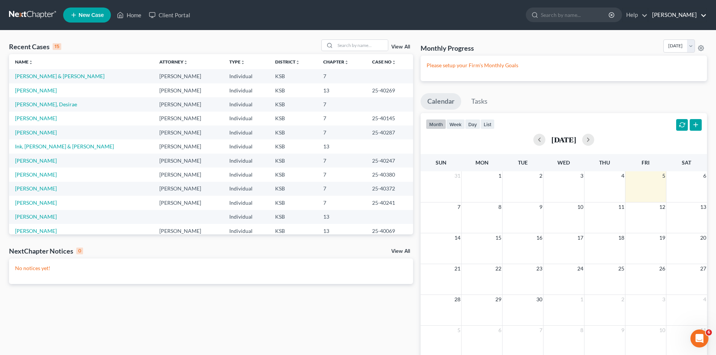
click at [684, 15] on link "[PERSON_NAME]" at bounding box center [677, 15] width 58 height 14
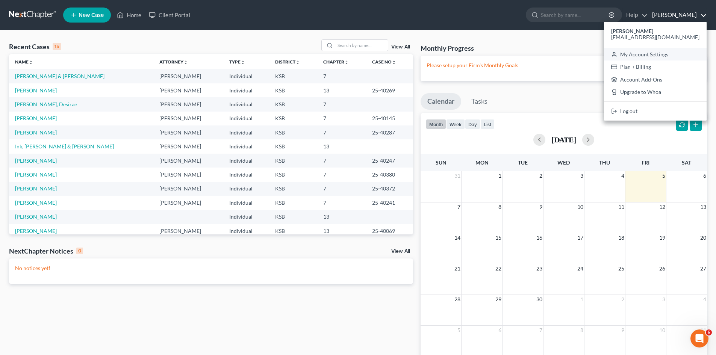
click at [677, 54] on link "My Account Settings" at bounding box center [655, 54] width 103 height 13
select select "24"
select select "17"
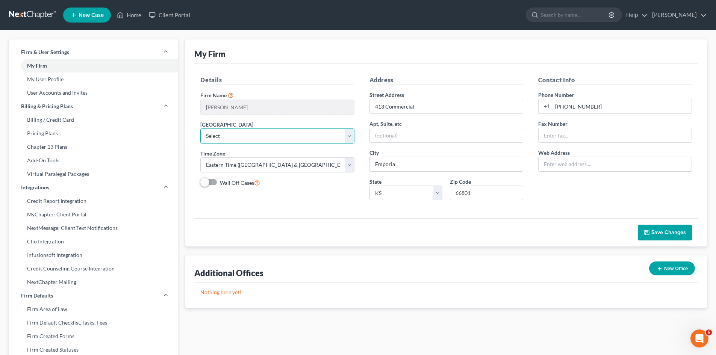
click at [348, 135] on select "Select [US_STATE] - [GEOGRAPHIC_DATA] [US_STATE] - [GEOGRAPHIC_DATA][US_STATE] …" at bounding box center [277, 135] width 154 height 15
select select "31"
click at [200, 128] on select "Select [US_STATE] - [GEOGRAPHIC_DATA] [US_STATE] - [GEOGRAPHIC_DATA][US_STATE] …" at bounding box center [277, 135] width 154 height 15
click at [350, 167] on select "Select [US_STATE] [GEOGRAPHIC_DATA]/ [GEOGRAPHIC_DATA] [GEOGRAPHIC_DATA]/ [GEOG…" at bounding box center [277, 164] width 154 height 15
select select "23"
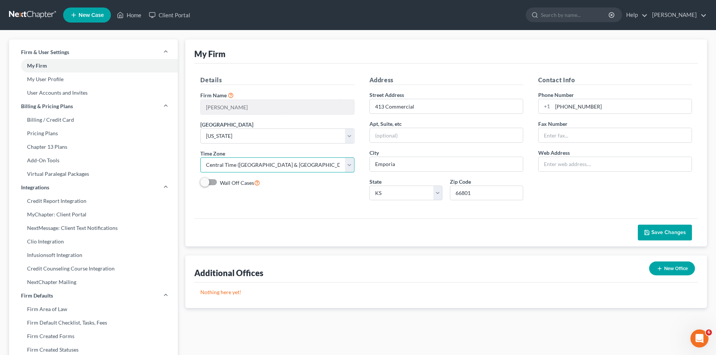
click at [200, 157] on select "Select [US_STATE] [GEOGRAPHIC_DATA]/ [GEOGRAPHIC_DATA] [GEOGRAPHIC_DATA]/ [GEOG…" at bounding box center [277, 164] width 154 height 15
click at [653, 229] on button "Save Changes" at bounding box center [665, 233] width 54 height 16
click at [52, 80] on link "My User Profile" at bounding box center [93, 80] width 169 height 14
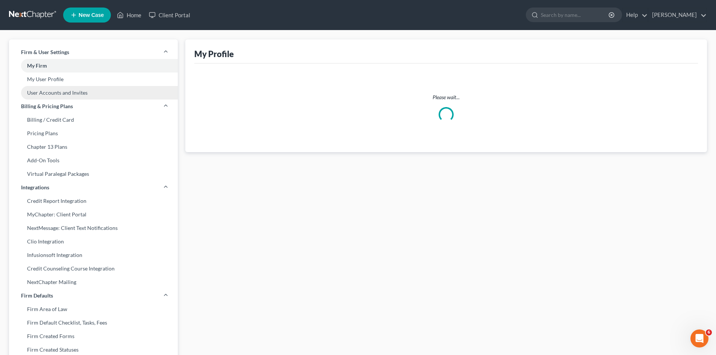
select select "17"
select select "31"
select select "attorney"
select select "0"
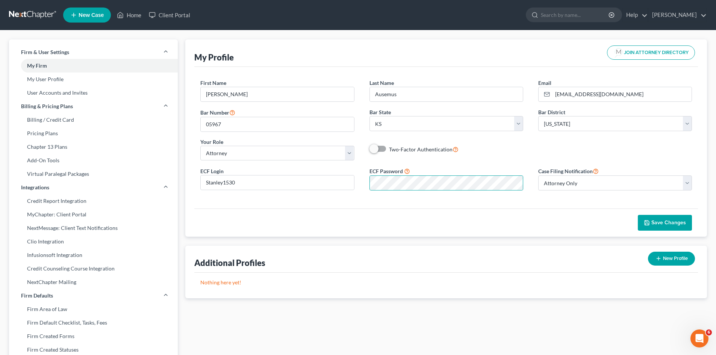
click at [655, 223] on span "Save Changes" at bounding box center [668, 222] width 35 height 6
click at [125, 17] on link "Home" at bounding box center [129, 15] width 32 height 14
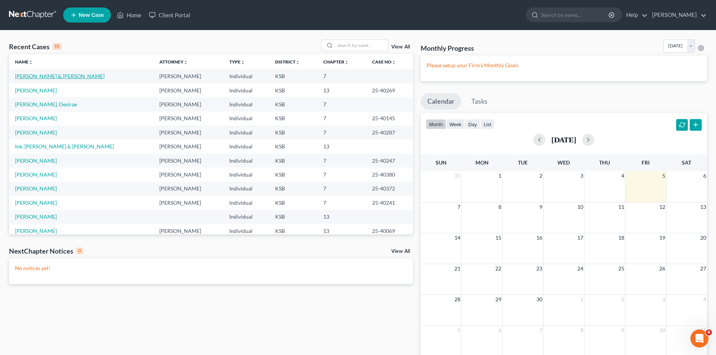
click at [59, 77] on link "[PERSON_NAME] & [PERSON_NAME]" at bounding box center [59, 76] width 89 height 6
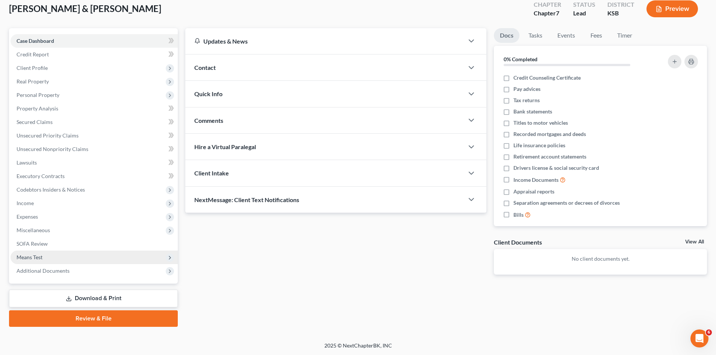
scroll to position [44, 0]
click at [115, 317] on link "Review & File" at bounding box center [93, 318] width 169 height 17
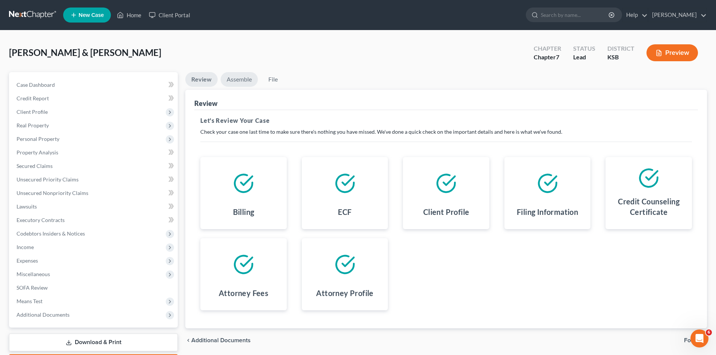
click at [254, 79] on link "Assemble" at bounding box center [239, 79] width 37 height 15
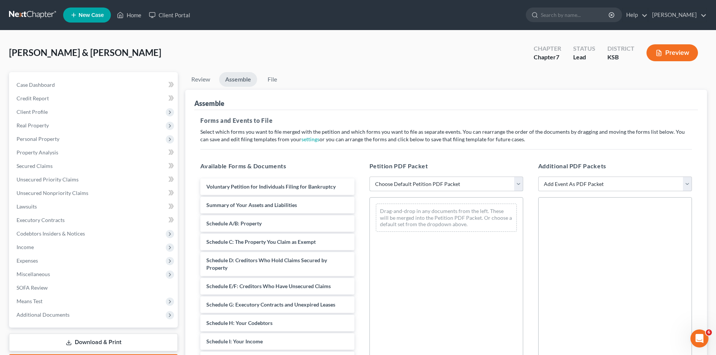
click at [523, 187] on select "Choose Default Petition PDF Packet Complete Bankruptcy Petition (all forms and …" at bounding box center [446, 184] width 154 height 15
select select "0"
click at [369, 177] on select "Choose Default Petition PDF Packet Complete Bankruptcy Petition (all forms and …" at bounding box center [446, 184] width 154 height 15
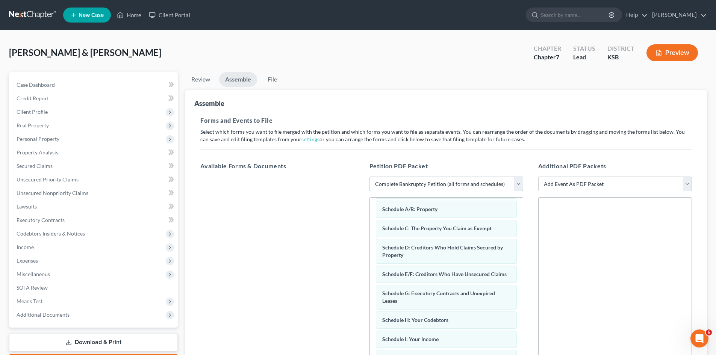
scroll to position [150, 0]
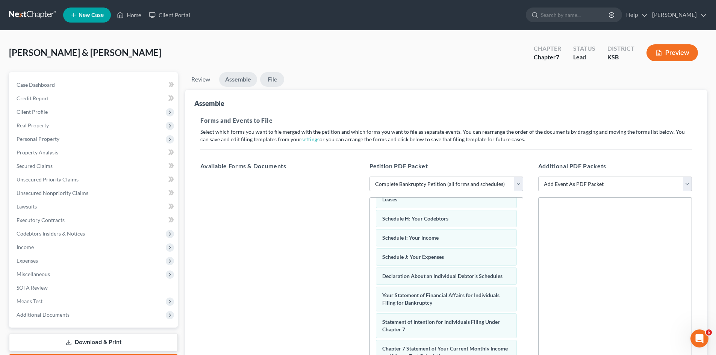
click at [270, 81] on link "File" at bounding box center [272, 79] width 24 height 15
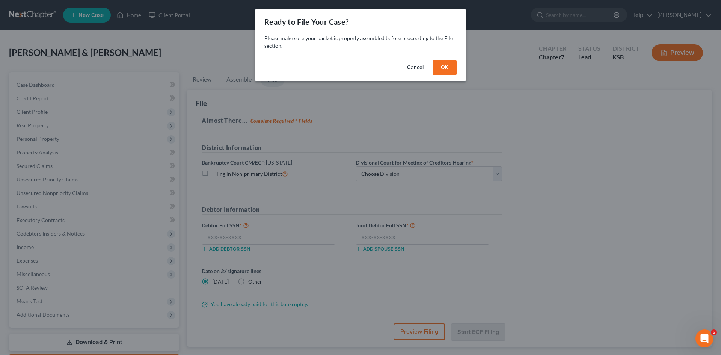
click at [444, 69] on button "OK" at bounding box center [445, 67] width 24 height 15
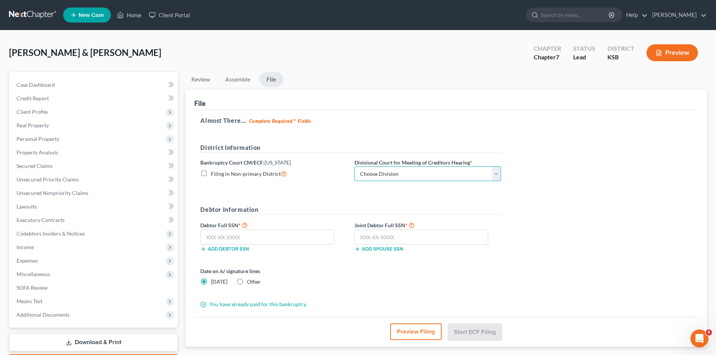
click at [497, 177] on select "Choose Division [US_STATE][GEOGRAPHIC_DATA] [GEOGRAPHIC_DATA] [GEOGRAPHIC_DATA]" at bounding box center [427, 173] width 147 height 15
select select "1"
click at [354, 166] on select "Choose Division [US_STATE][GEOGRAPHIC_DATA] [GEOGRAPHIC_DATA] [GEOGRAPHIC_DATA]" at bounding box center [427, 173] width 147 height 15
click at [261, 237] on input "text" at bounding box center [267, 237] width 134 height 15
type input "515-96-5942"
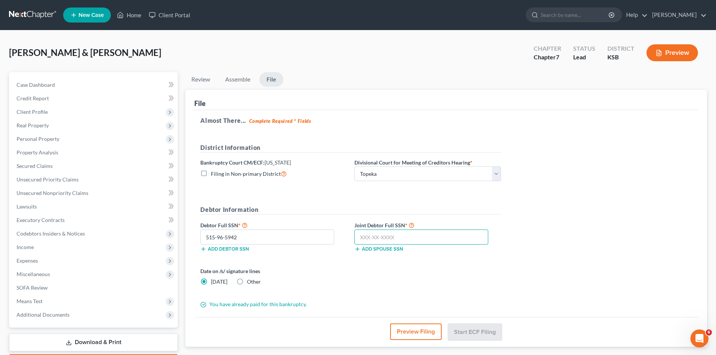
click at [374, 238] on input "text" at bounding box center [421, 237] width 134 height 15
type input "513-84-9477"
click at [462, 332] on button "Start ECF Filing" at bounding box center [475, 331] width 54 height 17
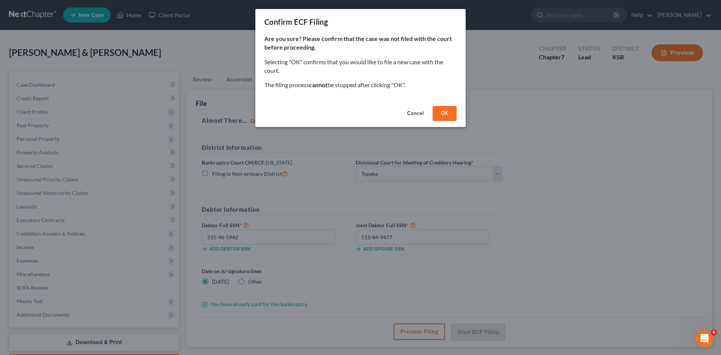
click at [448, 116] on button "OK" at bounding box center [445, 113] width 24 height 15
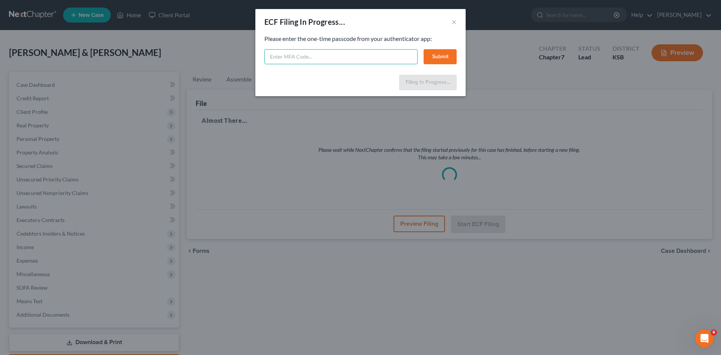
click at [386, 60] on input "text" at bounding box center [340, 56] width 153 height 15
click at [322, 62] on input "text" at bounding box center [340, 56] width 153 height 15
paste input "511056"
type input "511056"
click at [437, 61] on button "Submit" at bounding box center [440, 56] width 33 height 15
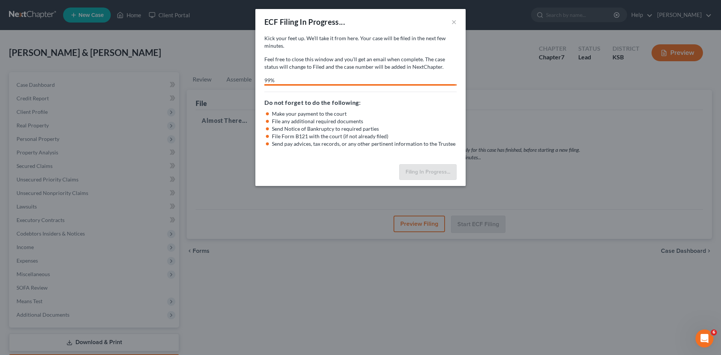
select select "1"
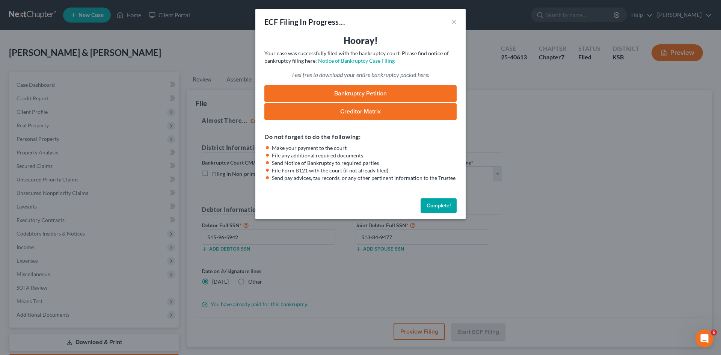
click at [430, 204] on button "Complete!" at bounding box center [439, 205] width 36 height 15
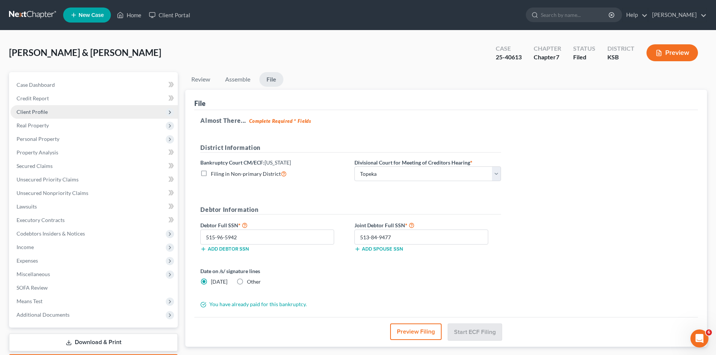
click at [57, 112] on span "Client Profile" at bounding box center [94, 112] width 167 height 14
